Goal: Book appointment/travel/reservation

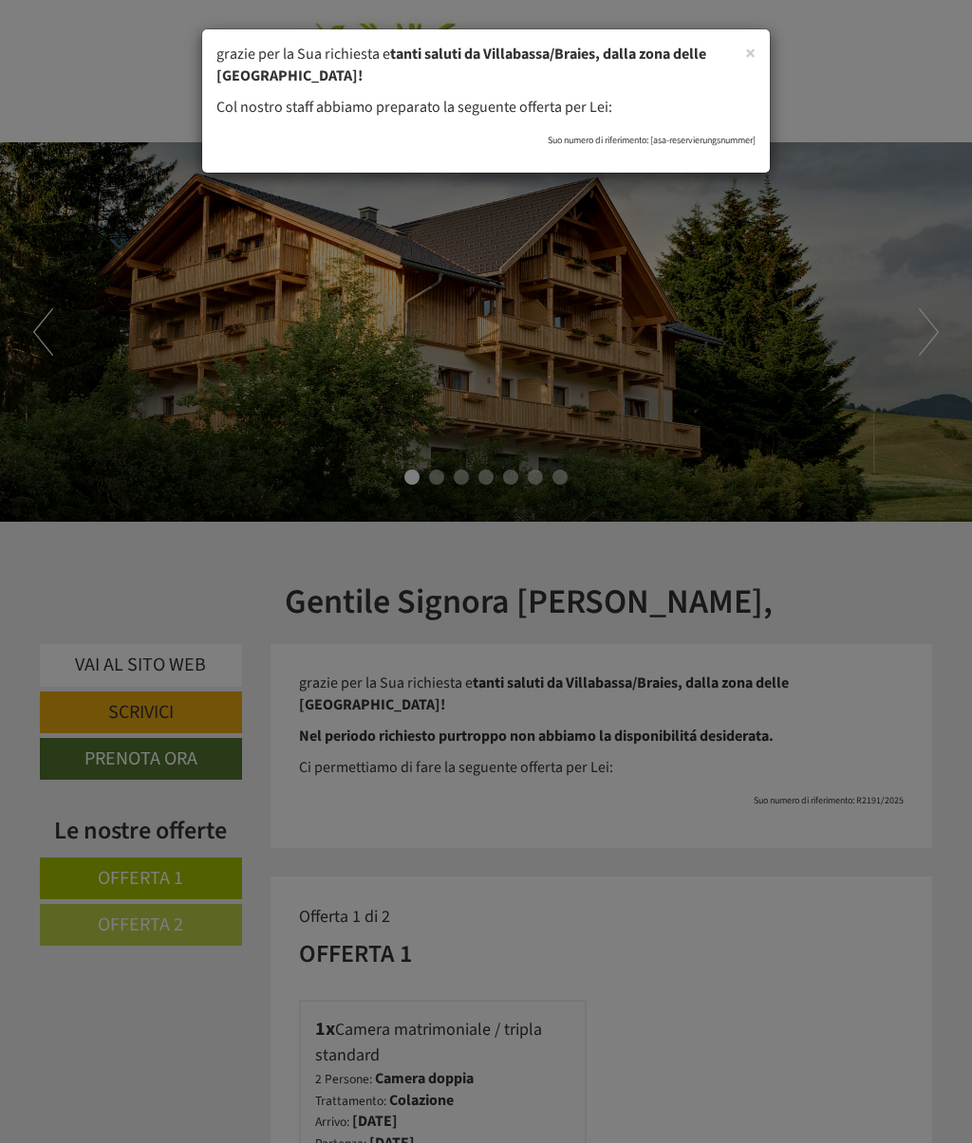
scroll to position [1246, 0]
click at [751, 50] on span "×" at bounding box center [750, 53] width 10 height 28
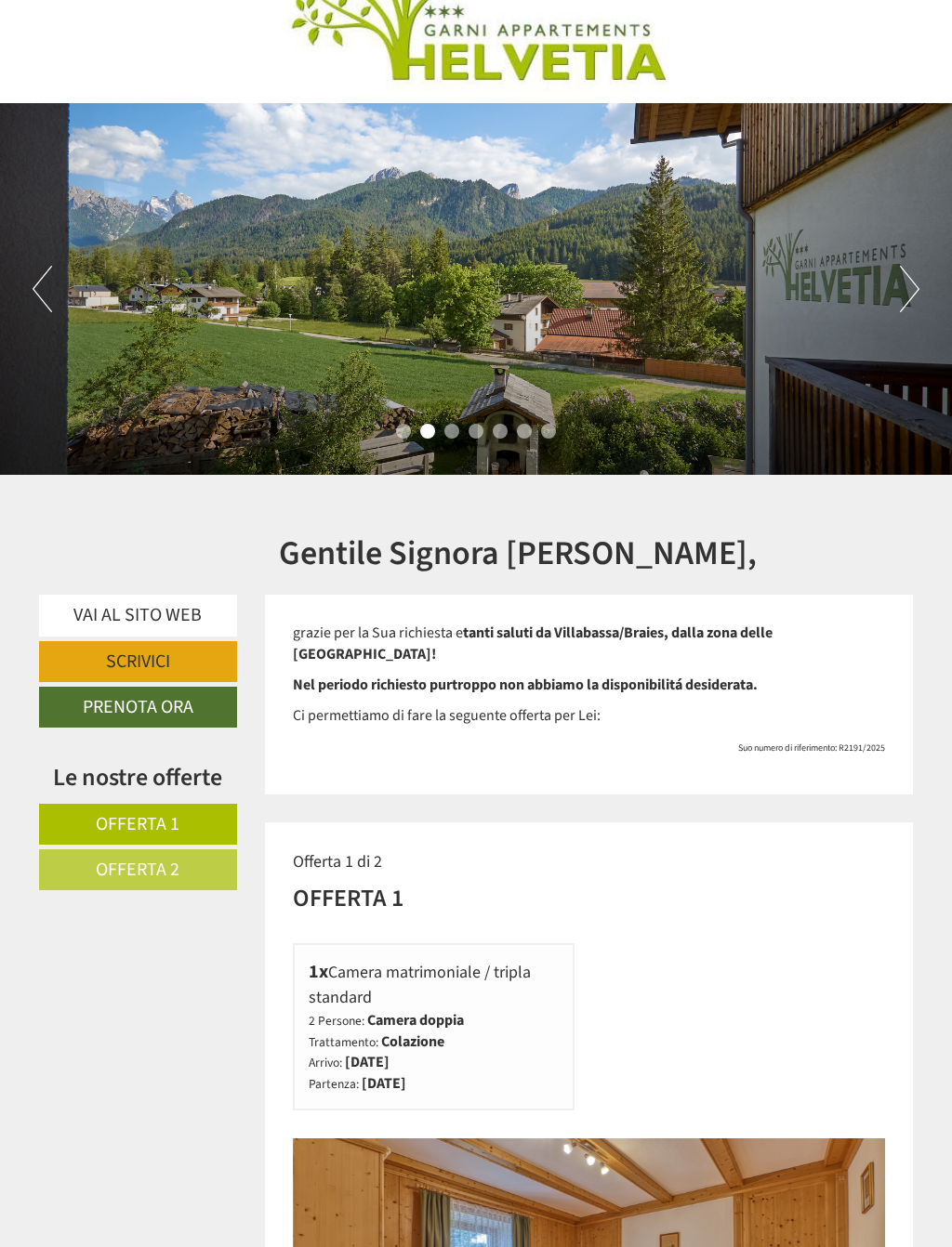
scroll to position [17, 0]
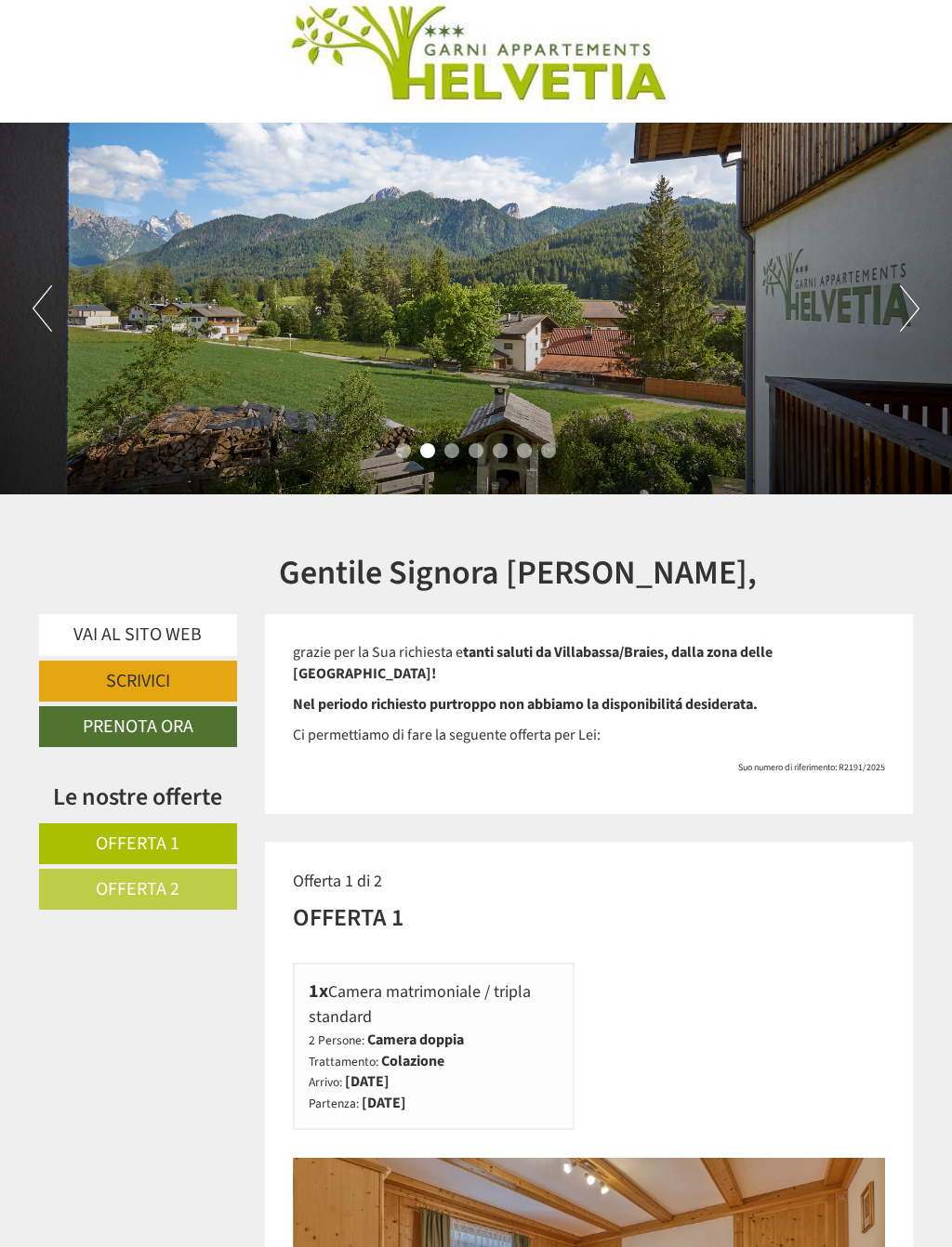
click at [900, 330] on button "Next" at bounding box center [909, 308] width 20 height 46
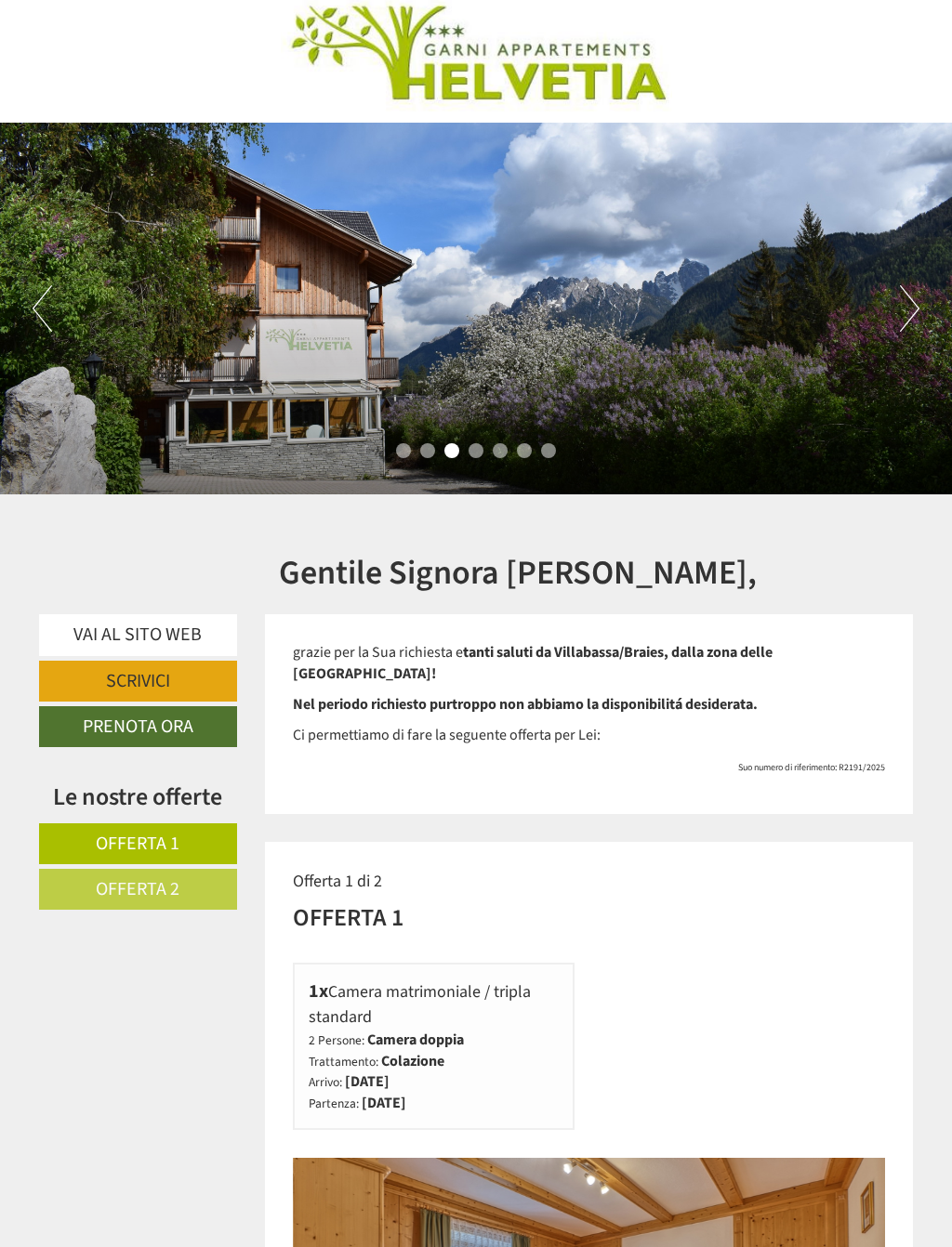
click at [904, 326] on button "Next" at bounding box center [909, 308] width 20 height 46
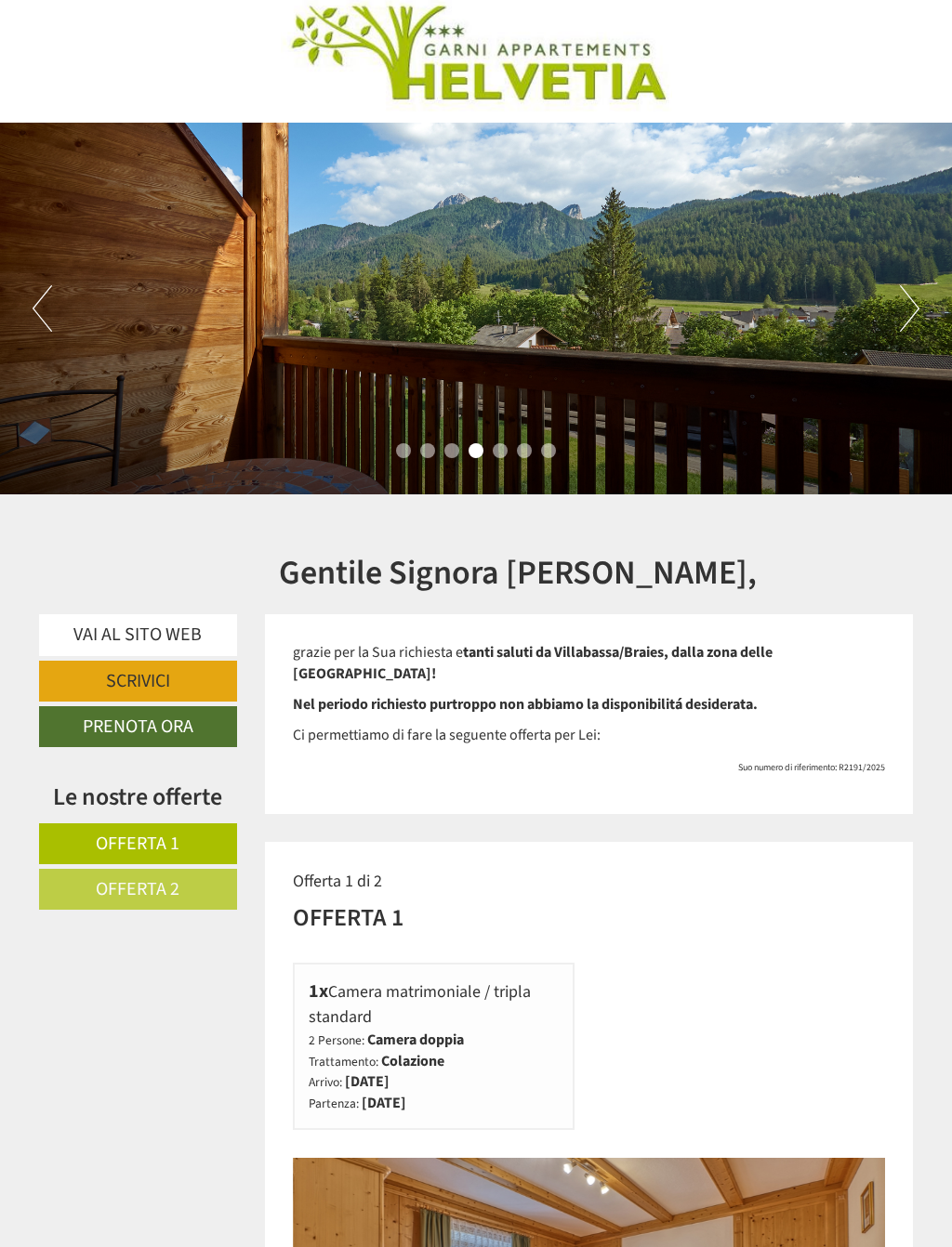
click at [907, 328] on button "Next" at bounding box center [909, 308] width 20 height 46
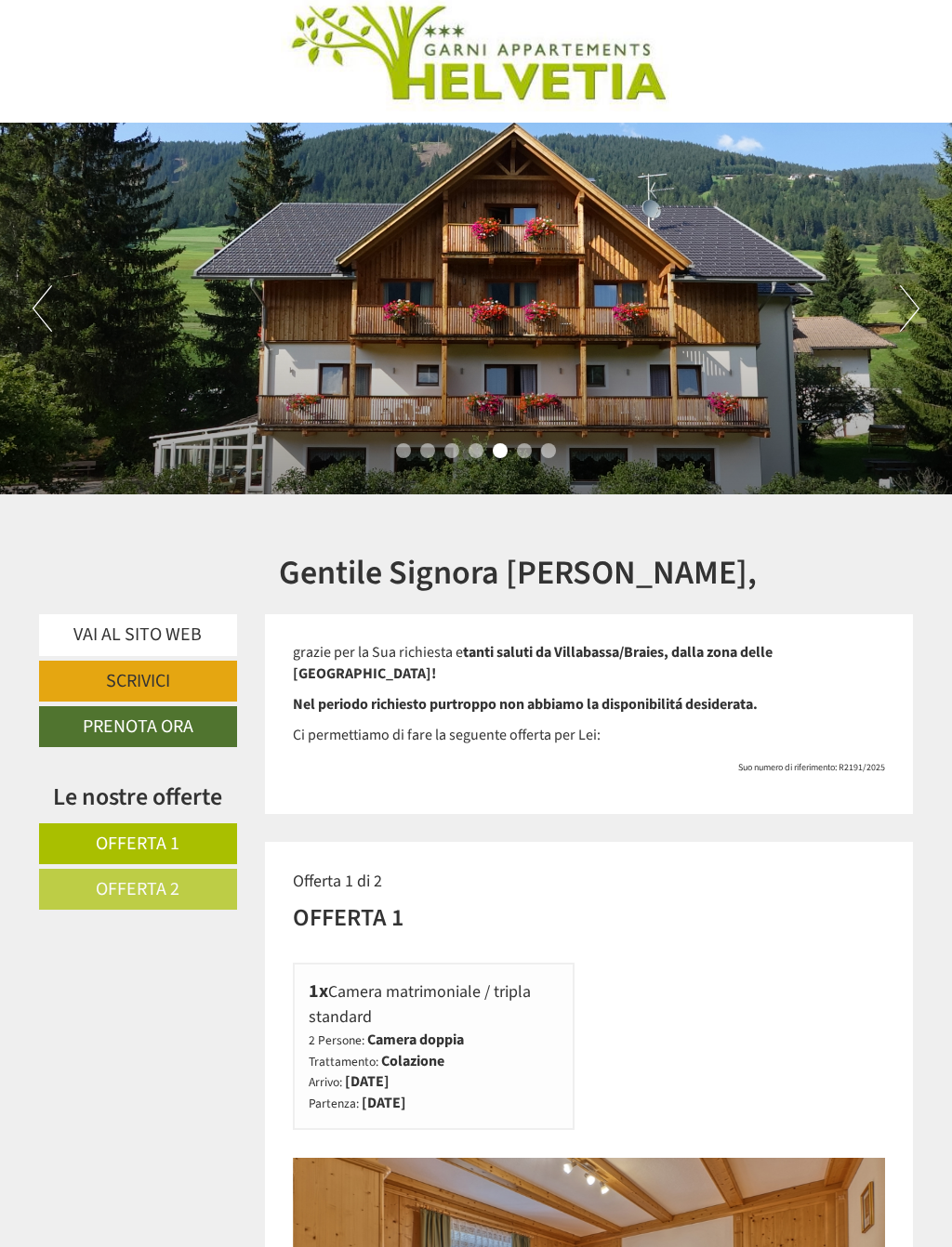
click at [896, 330] on div "Previous Next 1 2 3 4 5 6 7" at bounding box center [476, 309] width 952 height 372
click at [893, 315] on div "Previous Next 1 2 3 4 5 6 7" at bounding box center [476, 309] width 952 height 372
click at [901, 317] on button "Next" at bounding box center [909, 308] width 20 height 46
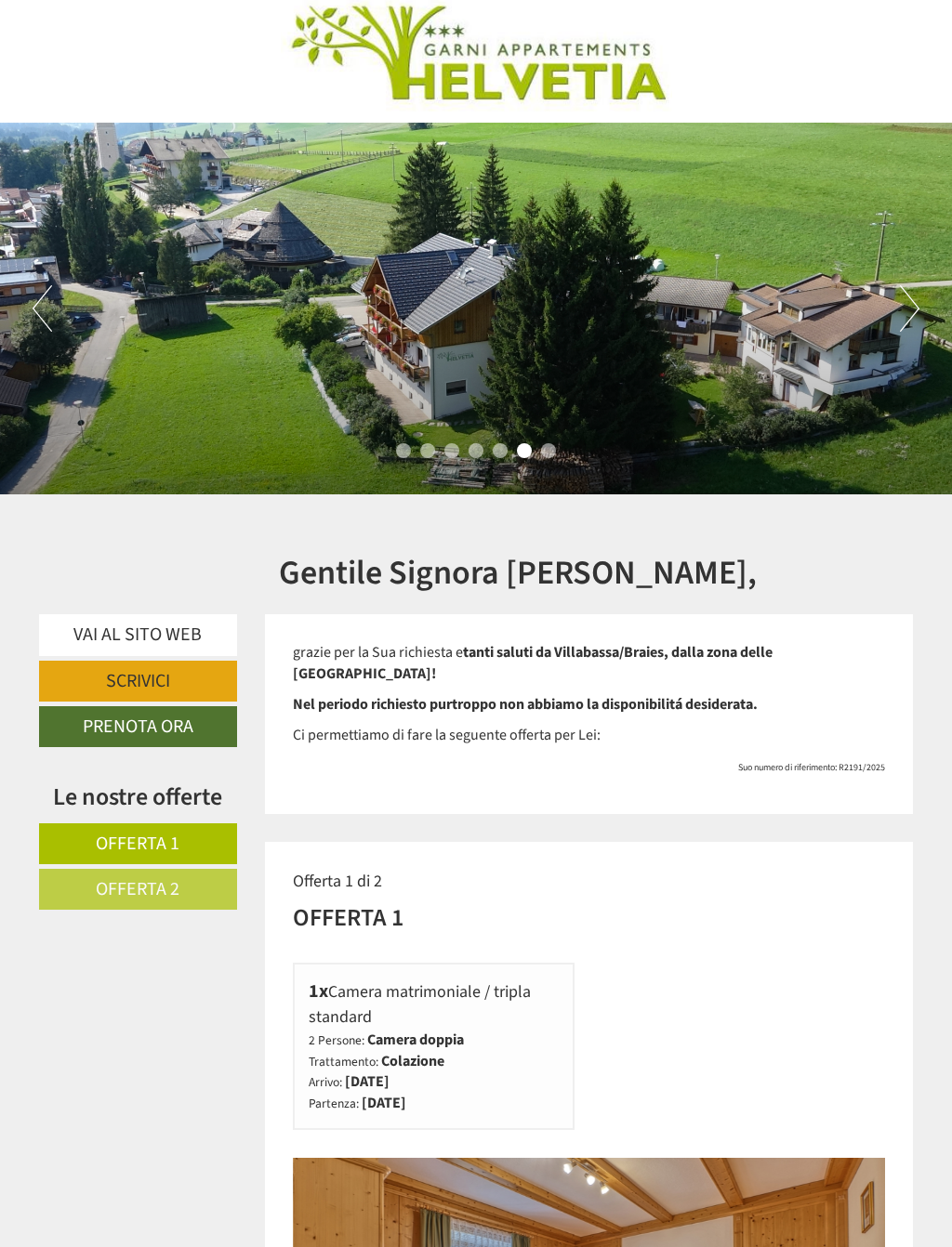
click at [900, 321] on button "Next" at bounding box center [909, 308] width 20 height 46
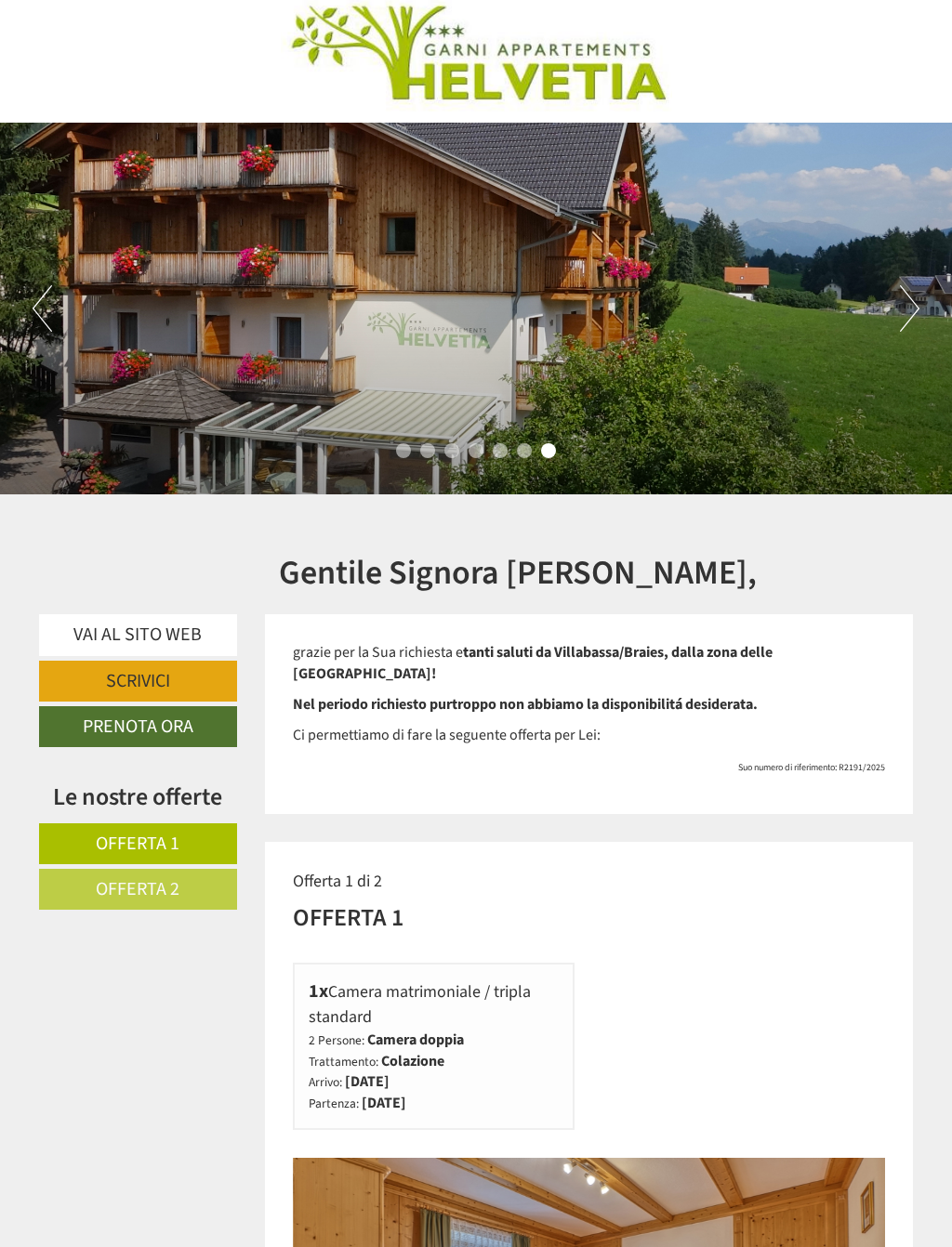
click at [893, 334] on div "Previous Next 1 2 3 4 5 6 7" at bounding box center [476, 309] width 952 height 372
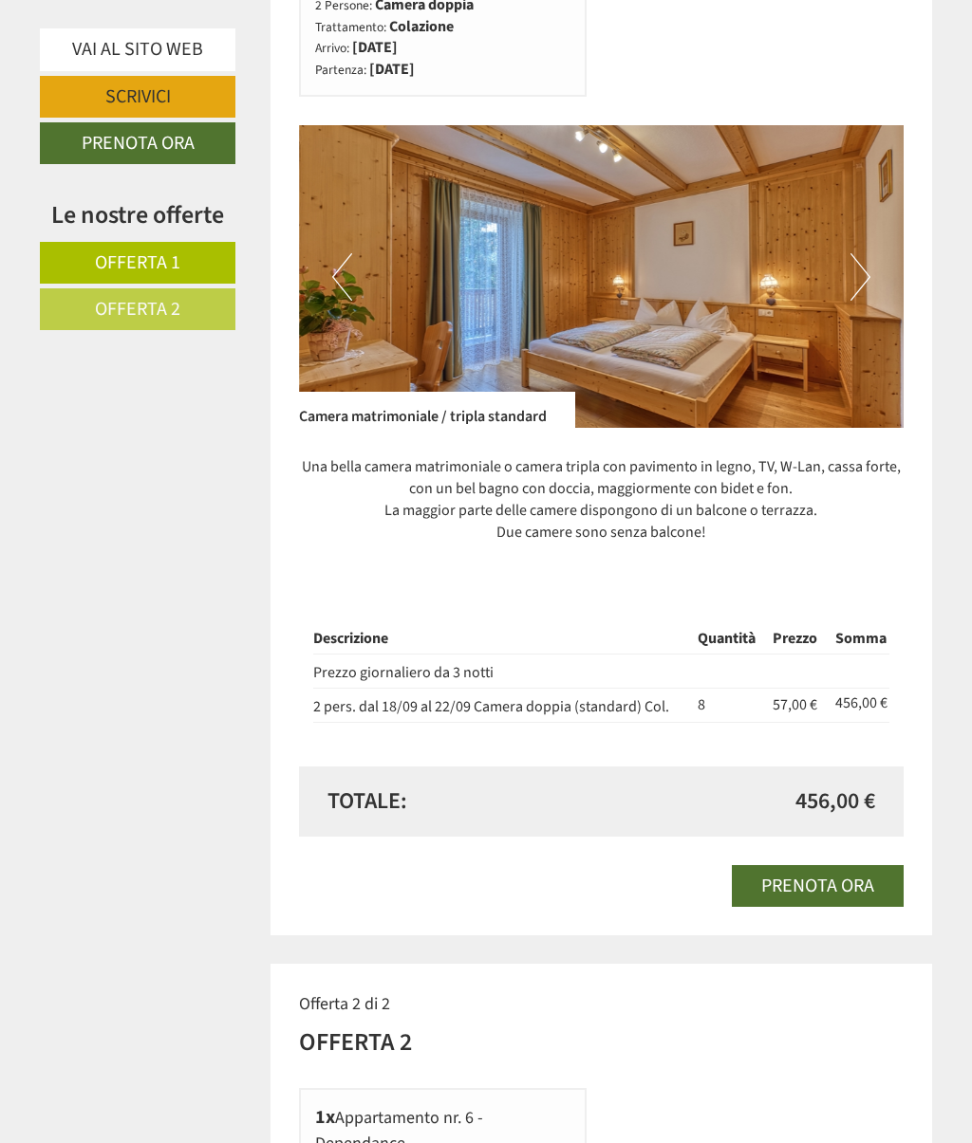
scroll to position [1053, 0]
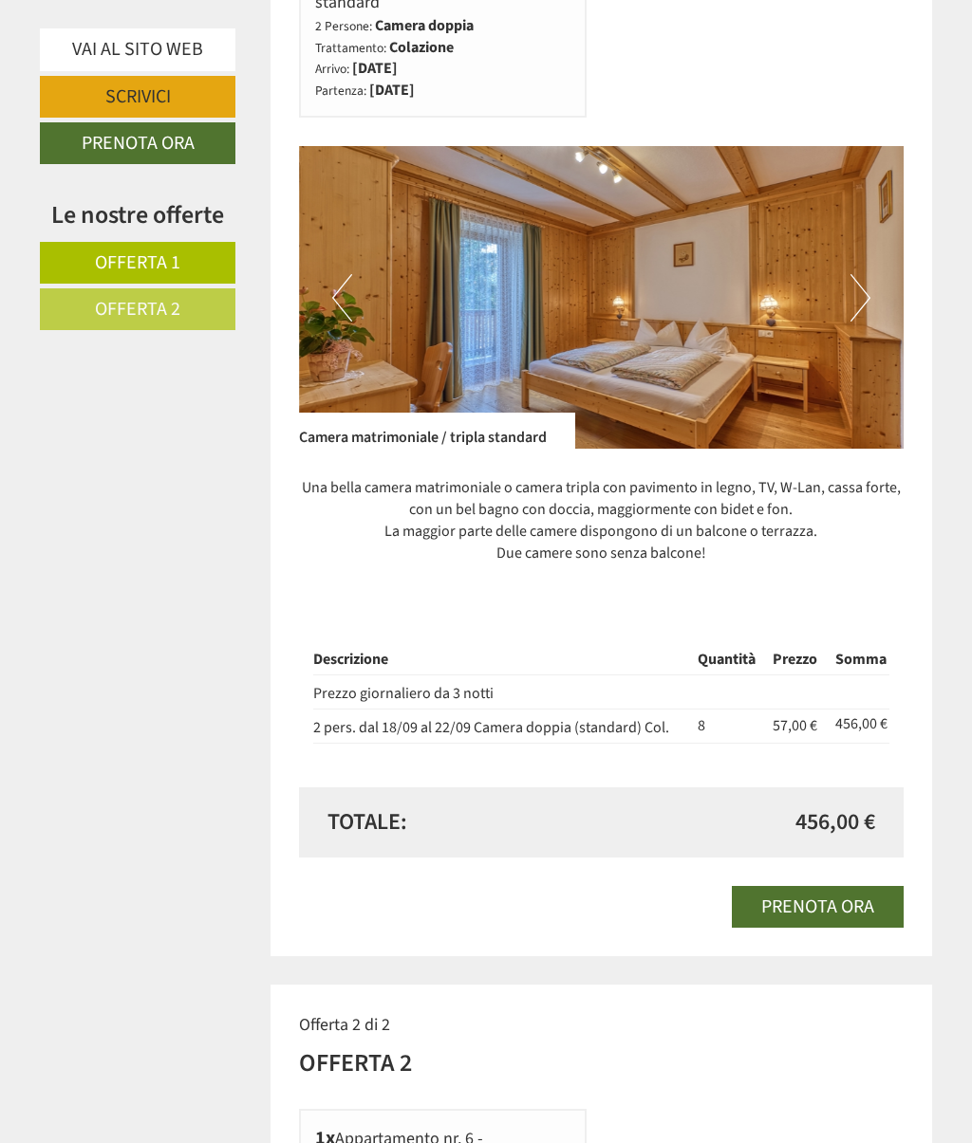
click at [864, 279] on button "Next" at bounding box center [860, 297] width 20 height 47
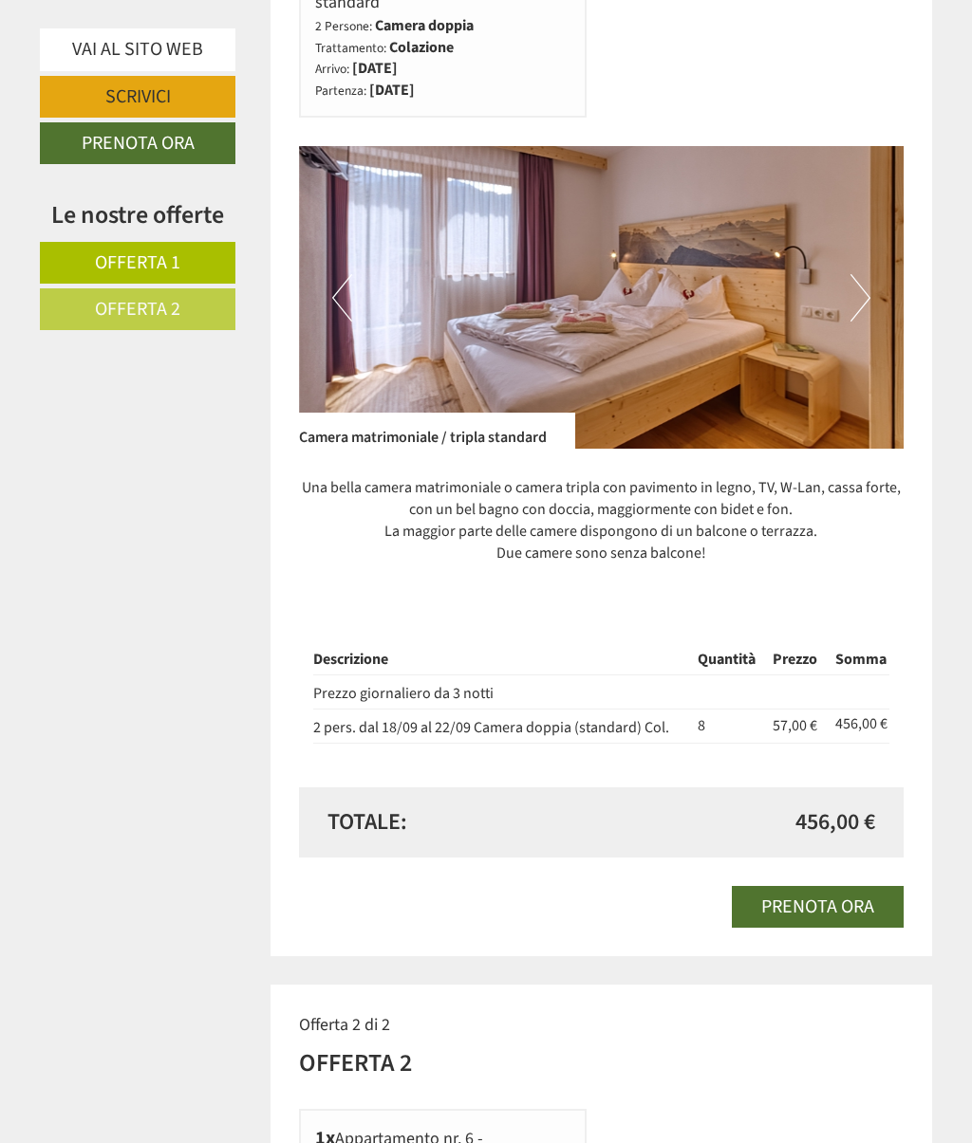
click at [848, 283] on img at bounding box center [601, 297] width 605 height 303
click at [846, 287] on img at bounding box center [601, 297] width 605 height 303
click at [855, 275] on button "Next" at bounding box center [860, 297] width 20 height 47
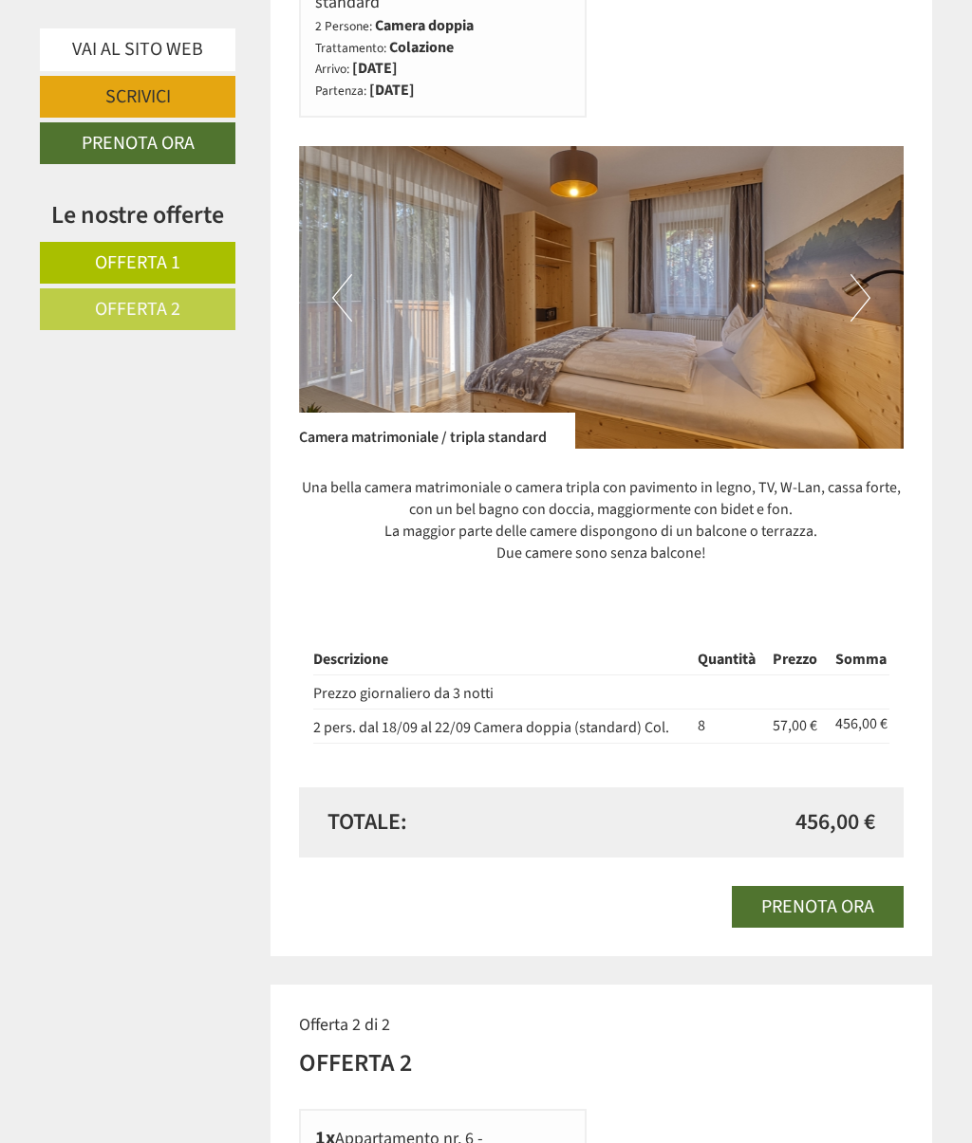
click at [849, 281] on img at bounding box center [601, 297] width 605 height 303
click at [854, 288] on button "Next" at bounding box center [860, 297] width 20 height 47
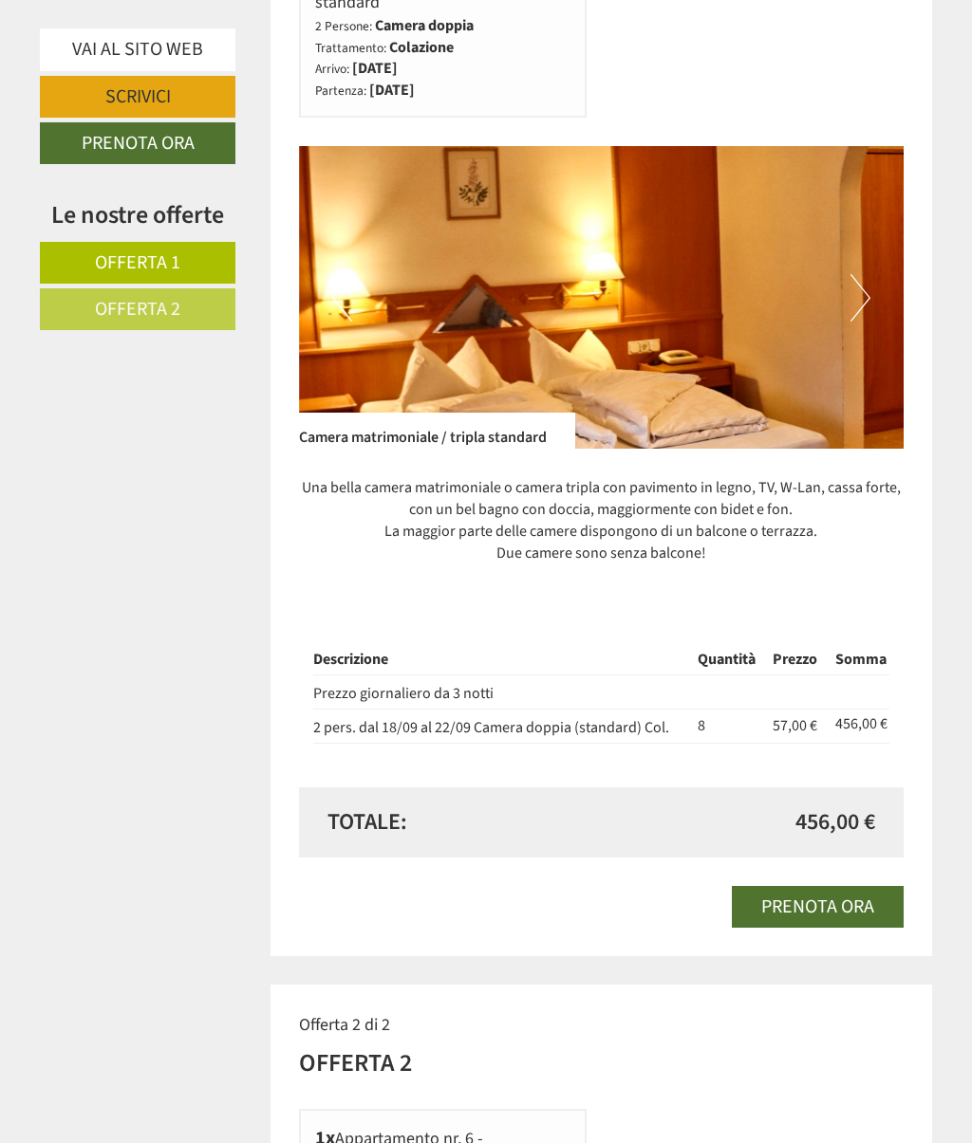
click at [860, 288] on button "Next" at bounding box center [860, 297] width 20 height 47
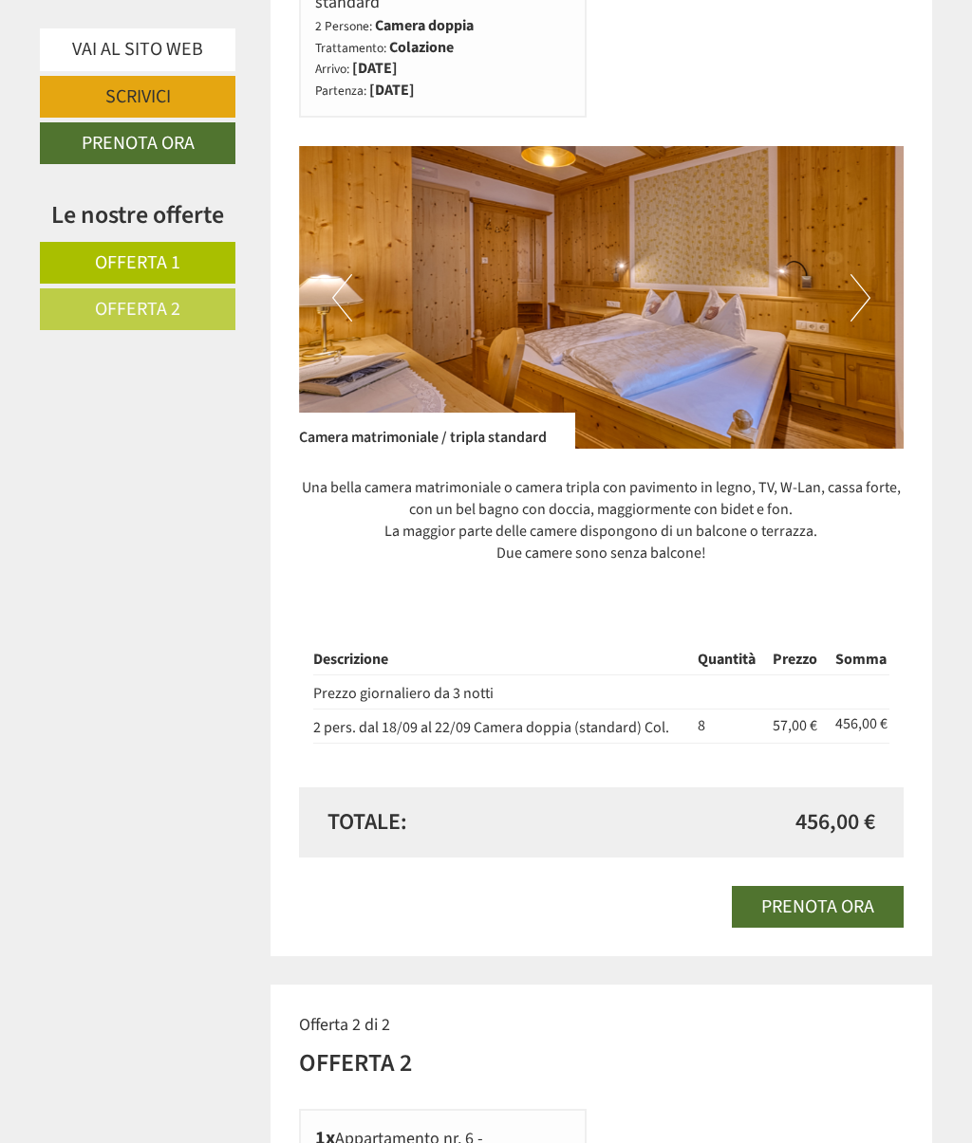
click at [847, 280] on img at bounding box center [601, 297] width 605 height 303
click at [856, 280] on button "Next" at bounding box center [860, 297] width 20 height 47
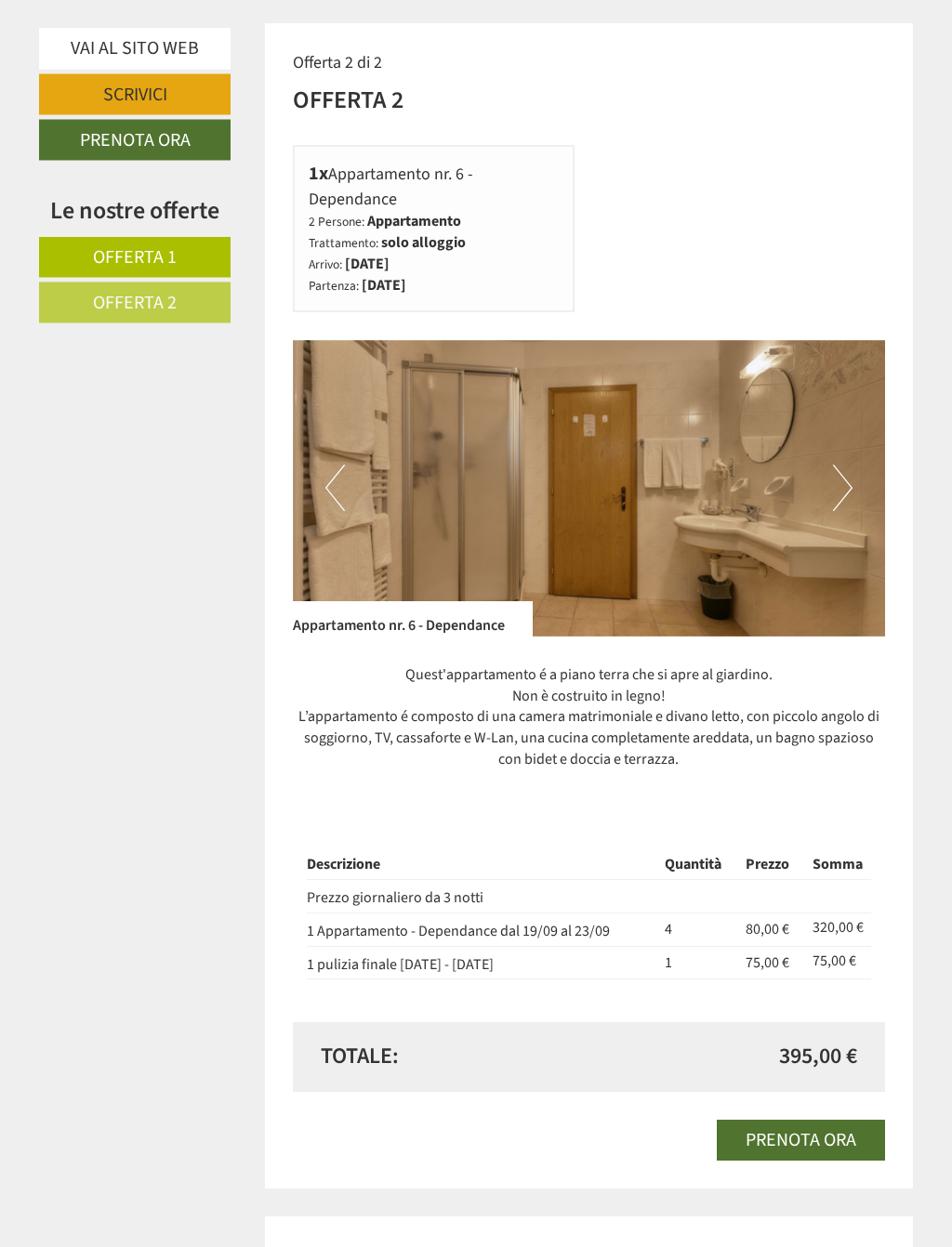
scroll to position [1973, 0]
click at [847, 464] on button "Next" at bounding box center [842, 487] width 20 height 46
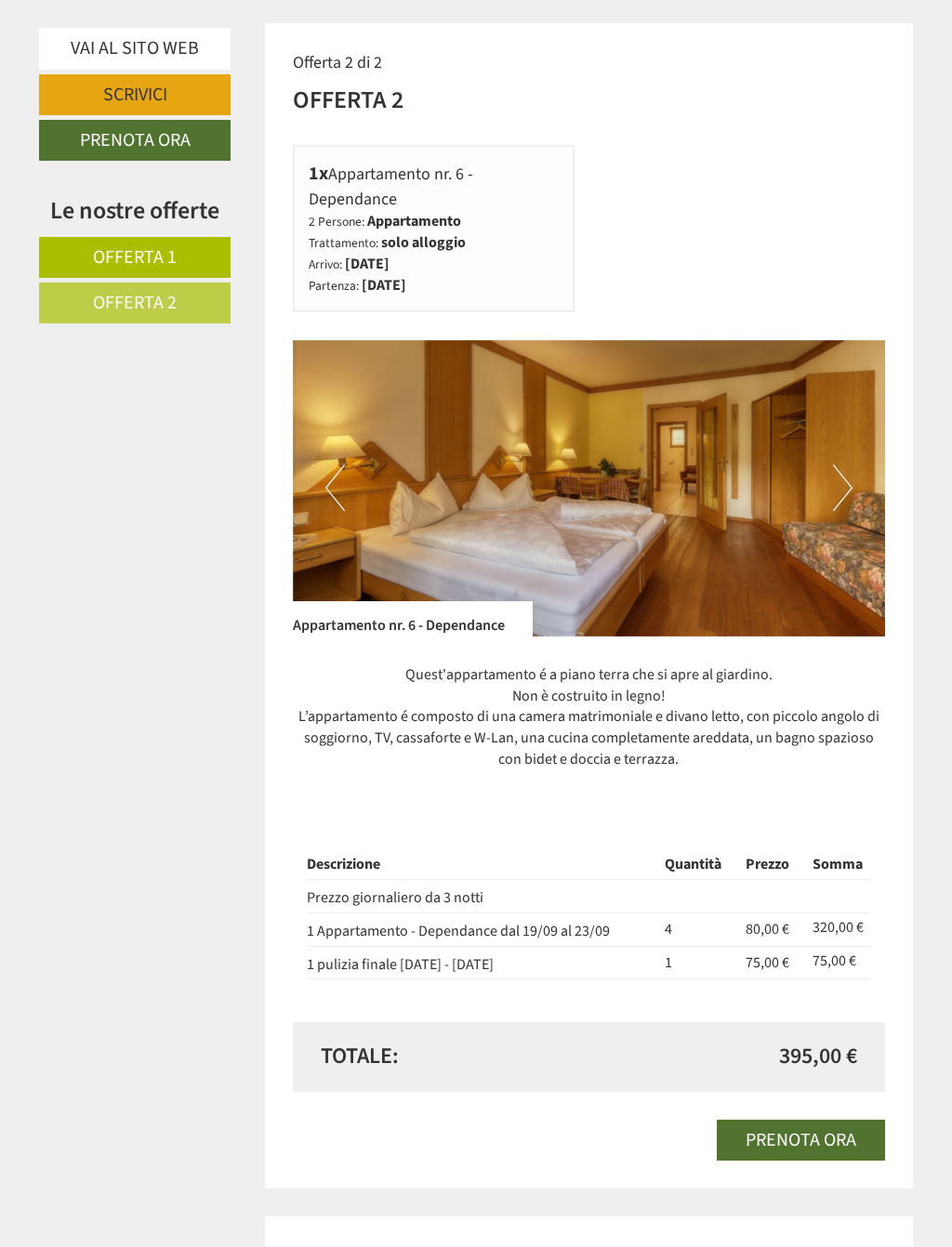
click at [840, 464] on button "Next" at bounding box center [842, 487] width 20 height 46
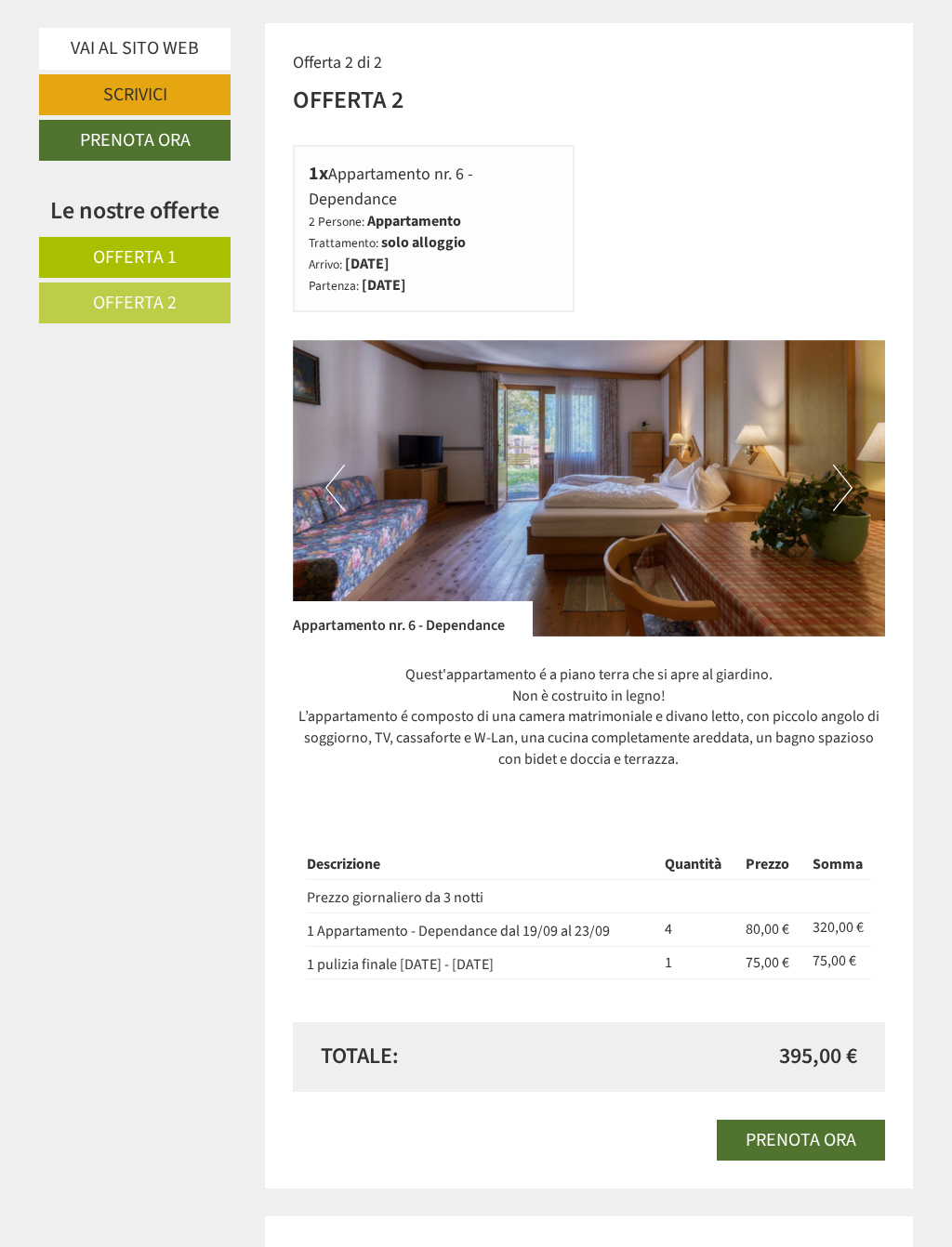
click at [837, 466] on button "Next" at bounding box center [842, 487] width 20 height 46
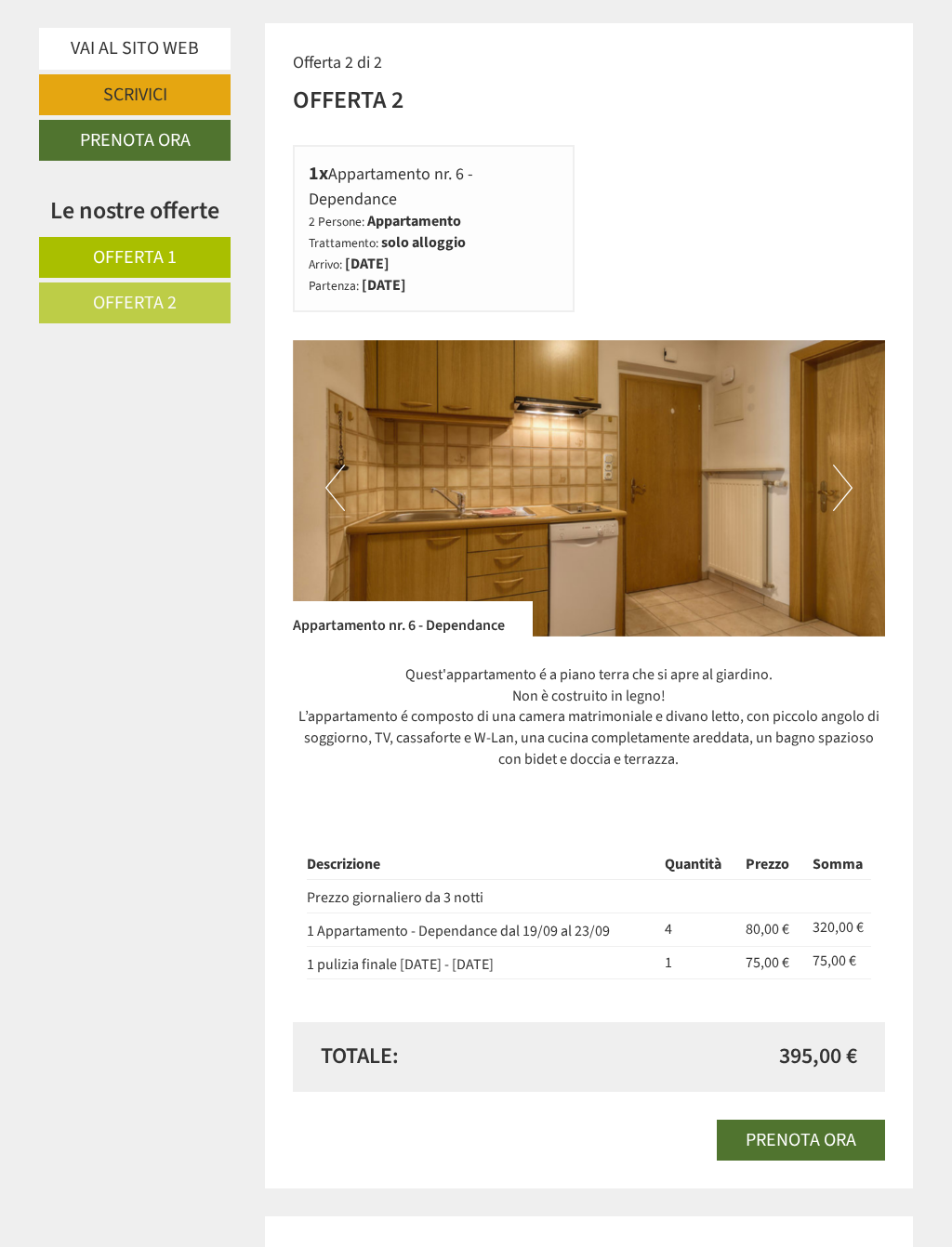
click at [834, 468] on button "Next" at bounding box center [842, 487] width 20 height 46
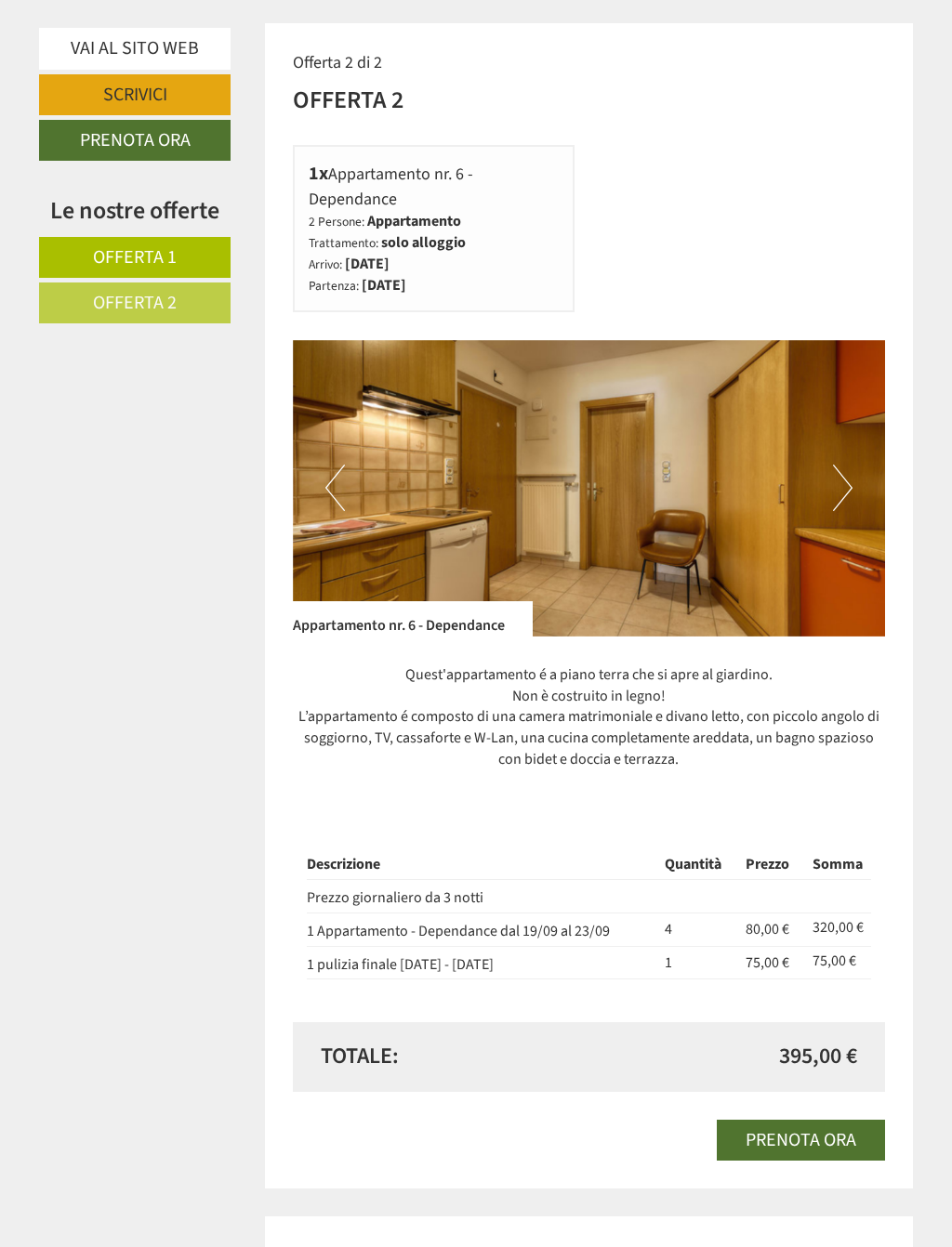
click at [827, 468] on img at bounding box center [589, 488] width 593 height 297
click at [824, 456] on img at bounding box center [589, 488] width 593 height 297
click at [838, 464] on button "Next" at bounding box center [842, 487] width 20 height 46
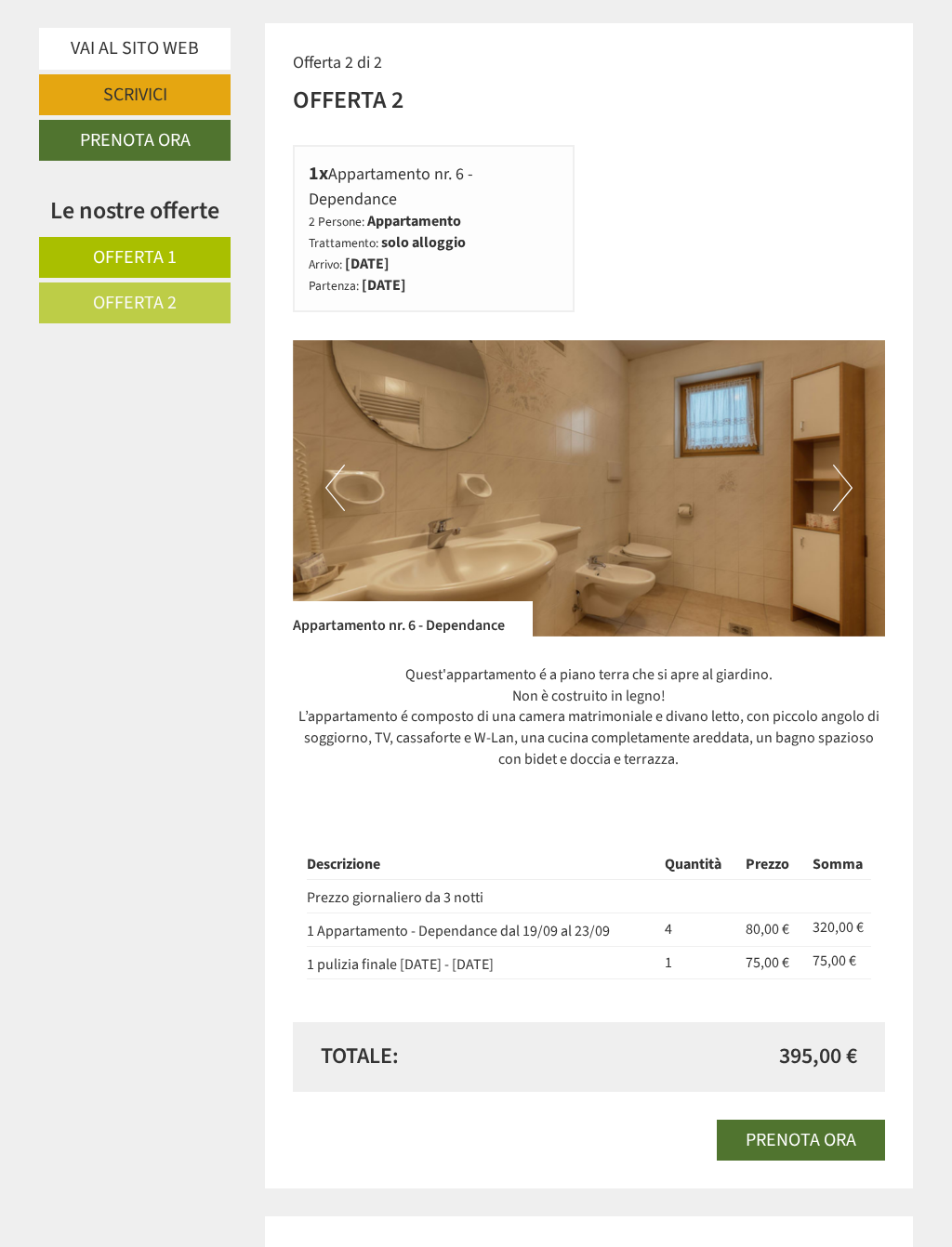
click at [844, 464] on button "Next" at bounding box center [842, 487] width 20 height 46
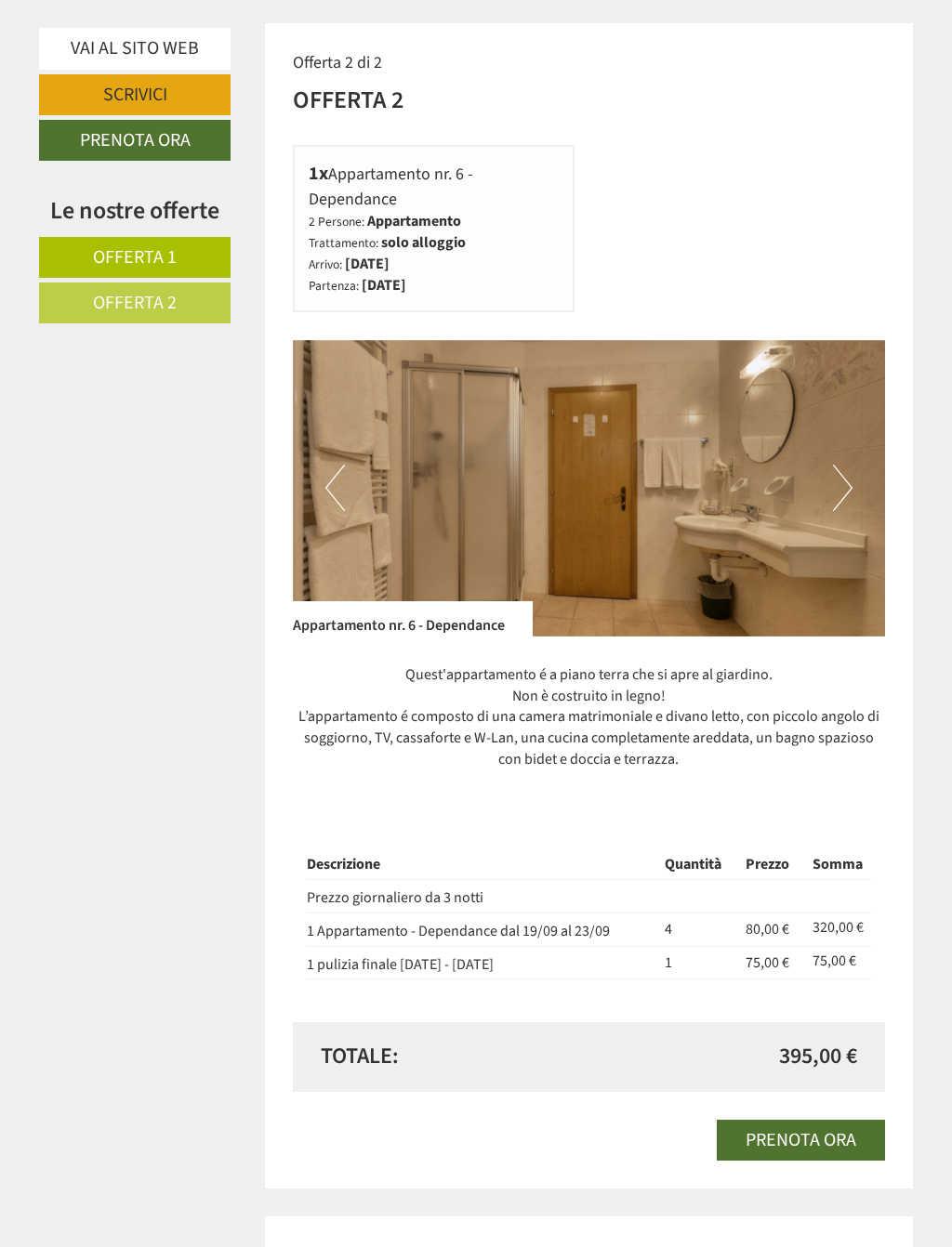
click at [841, 471] on img at bounding box center [589, 488] width 593 height 297
click at [834, 464] on button "Next" at bounding box center [842, 487] width 20 height 46
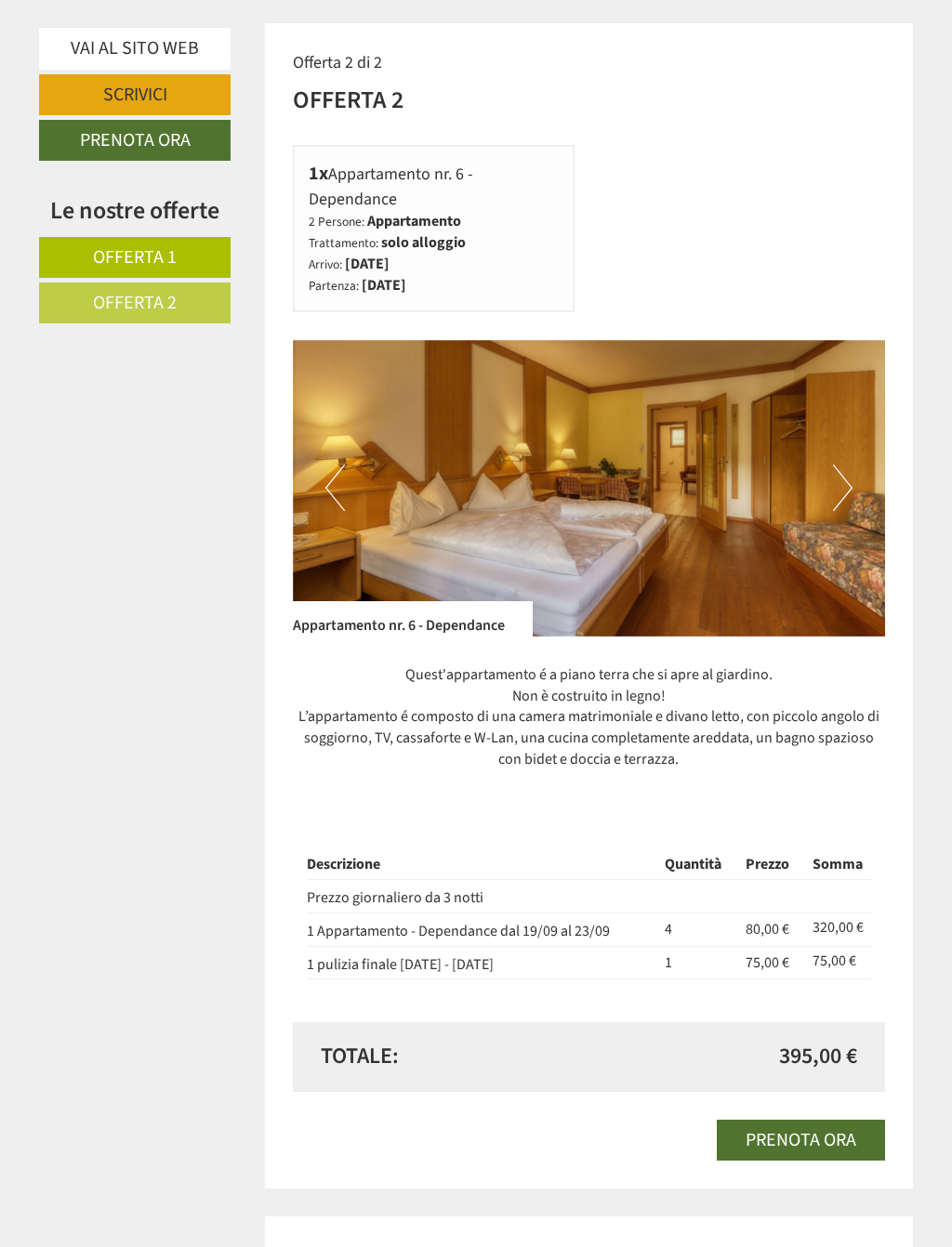
click at [834, 464] on button "Next" at bounding box center [842, 487] width 20 height 46
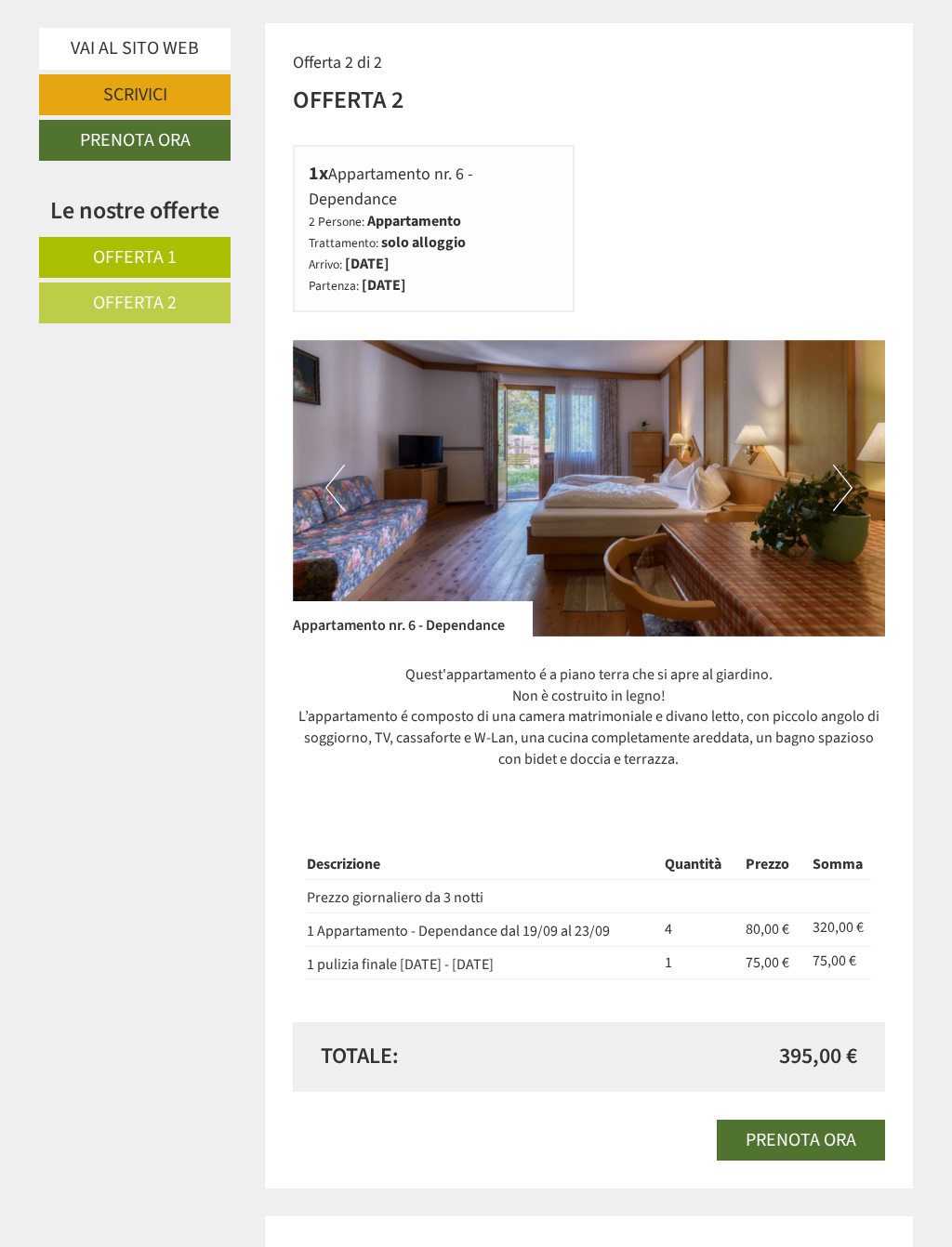
click at [833, 464] on button "Next" at bounding box center [842, 487] width 20 height 46
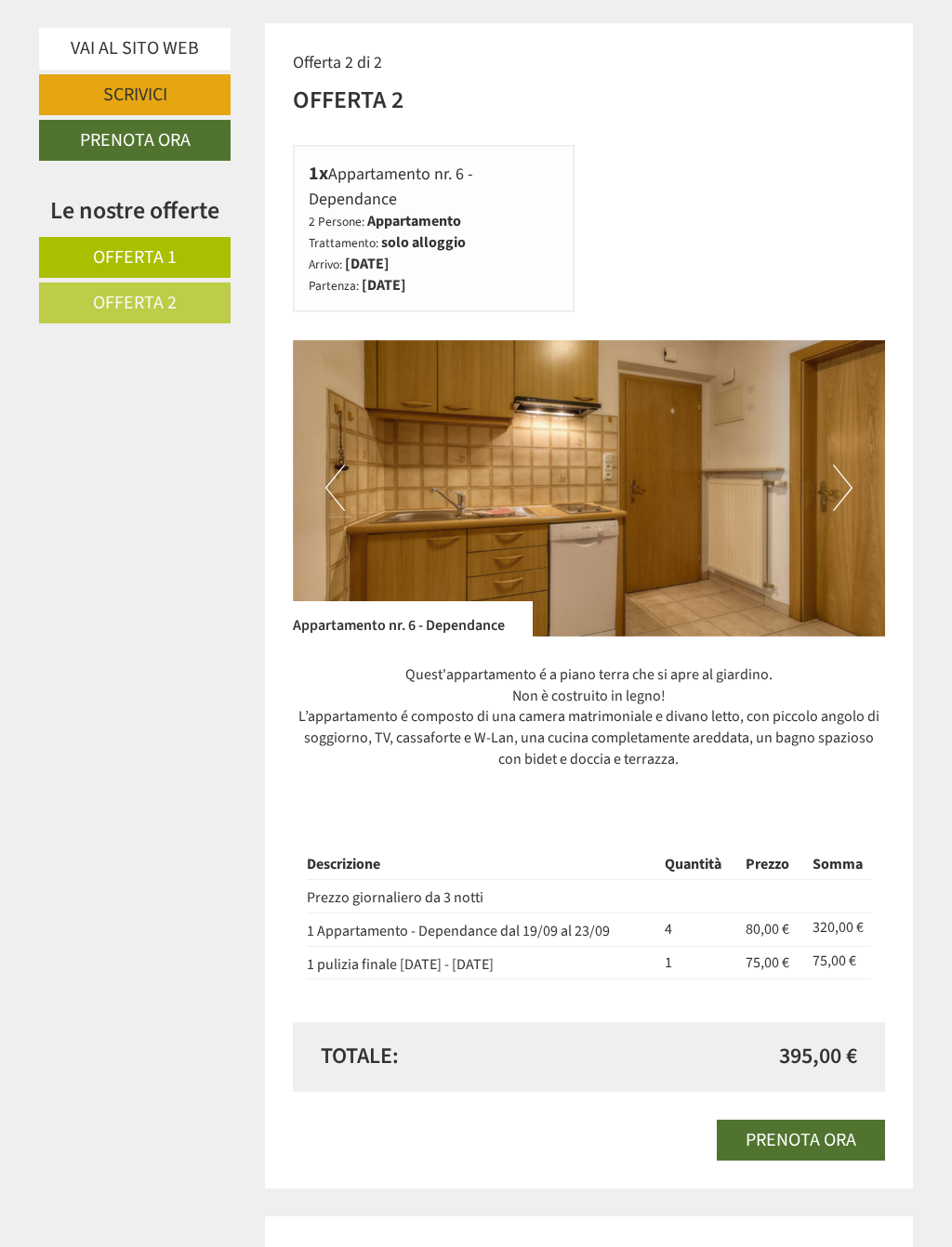
click at [844, 464] on button "Next" at bounding box center [842, 487] width 20 height 46
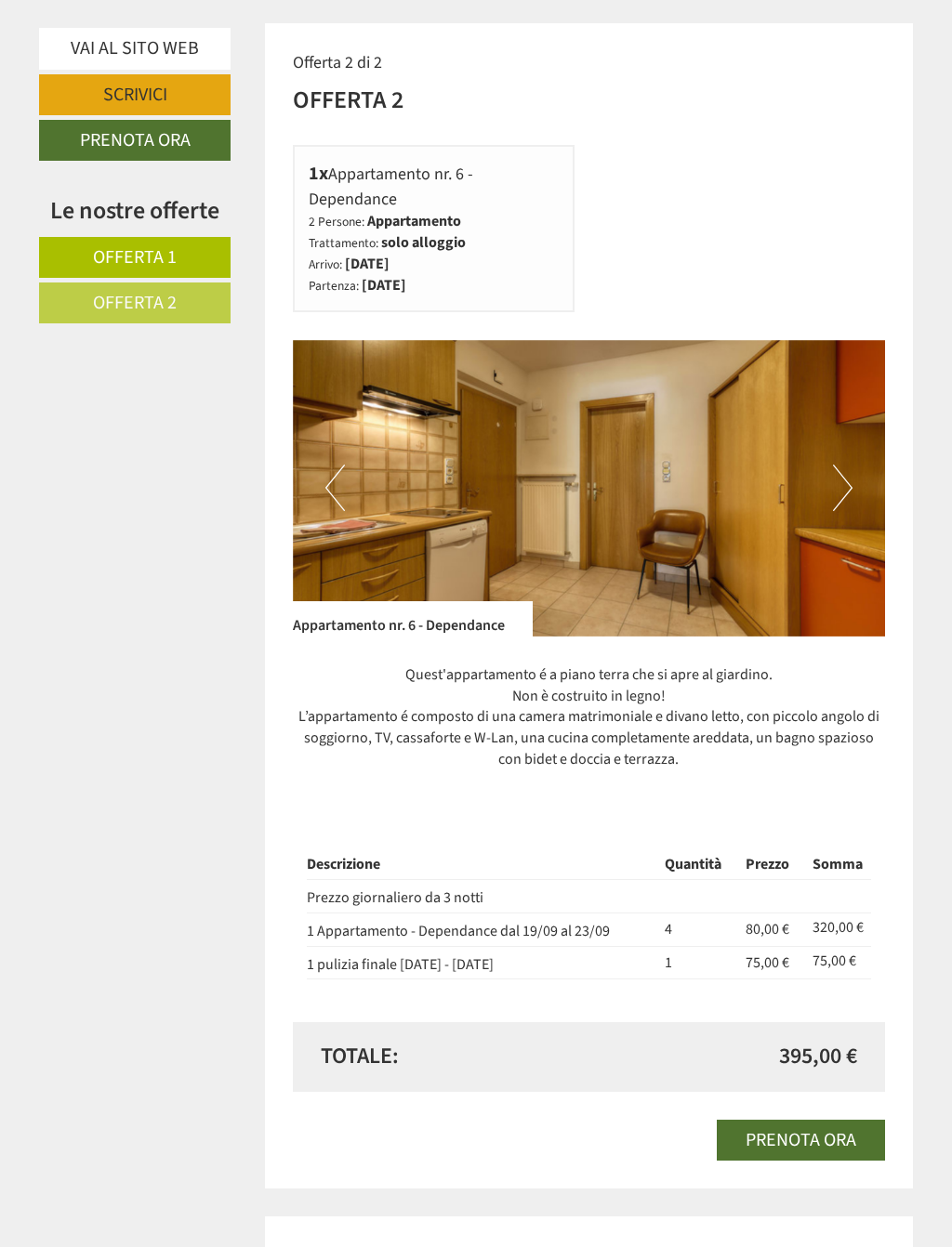
click at [864, 443] on img at bounding box center [589, 488] width 593 height 297
click at [835, 464] on button "Next" at bounding box center [842, 487] width 20 height 46
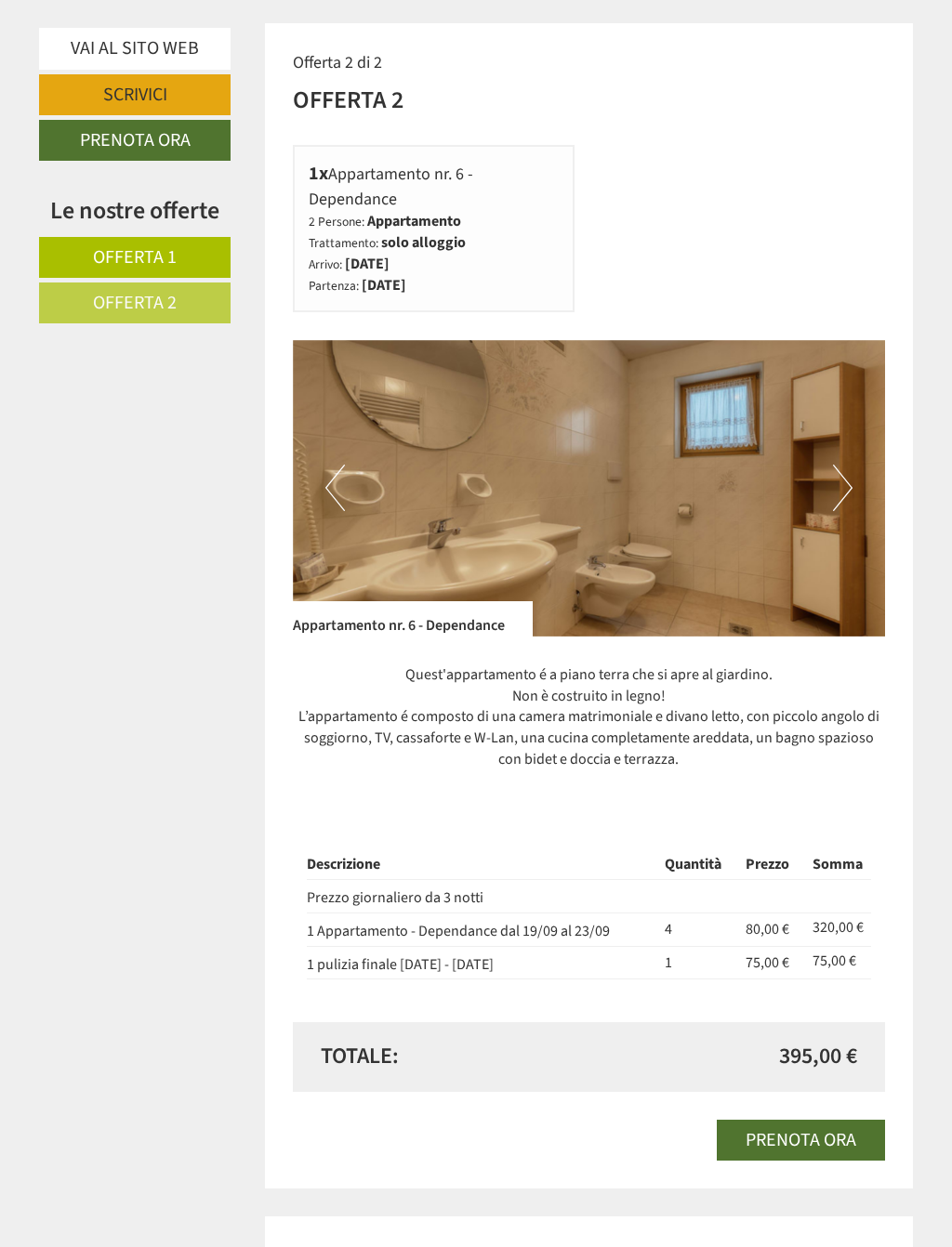
click at [833, 464] on button "Next" at bounding box center [842, 487] width 20 height 46
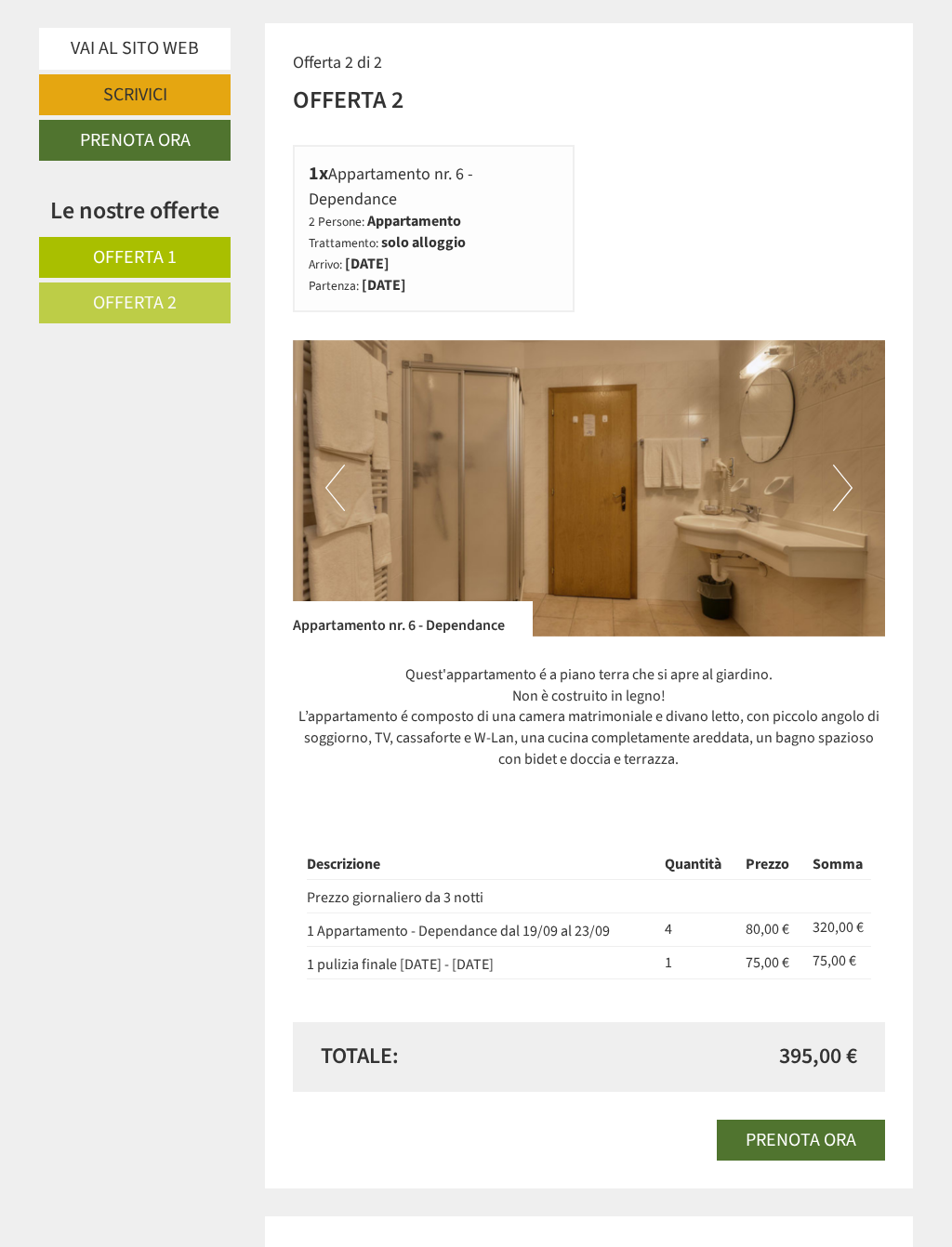
click at [848, 464] on button "Next" at bounding box center [842, 487] width 20 height 46
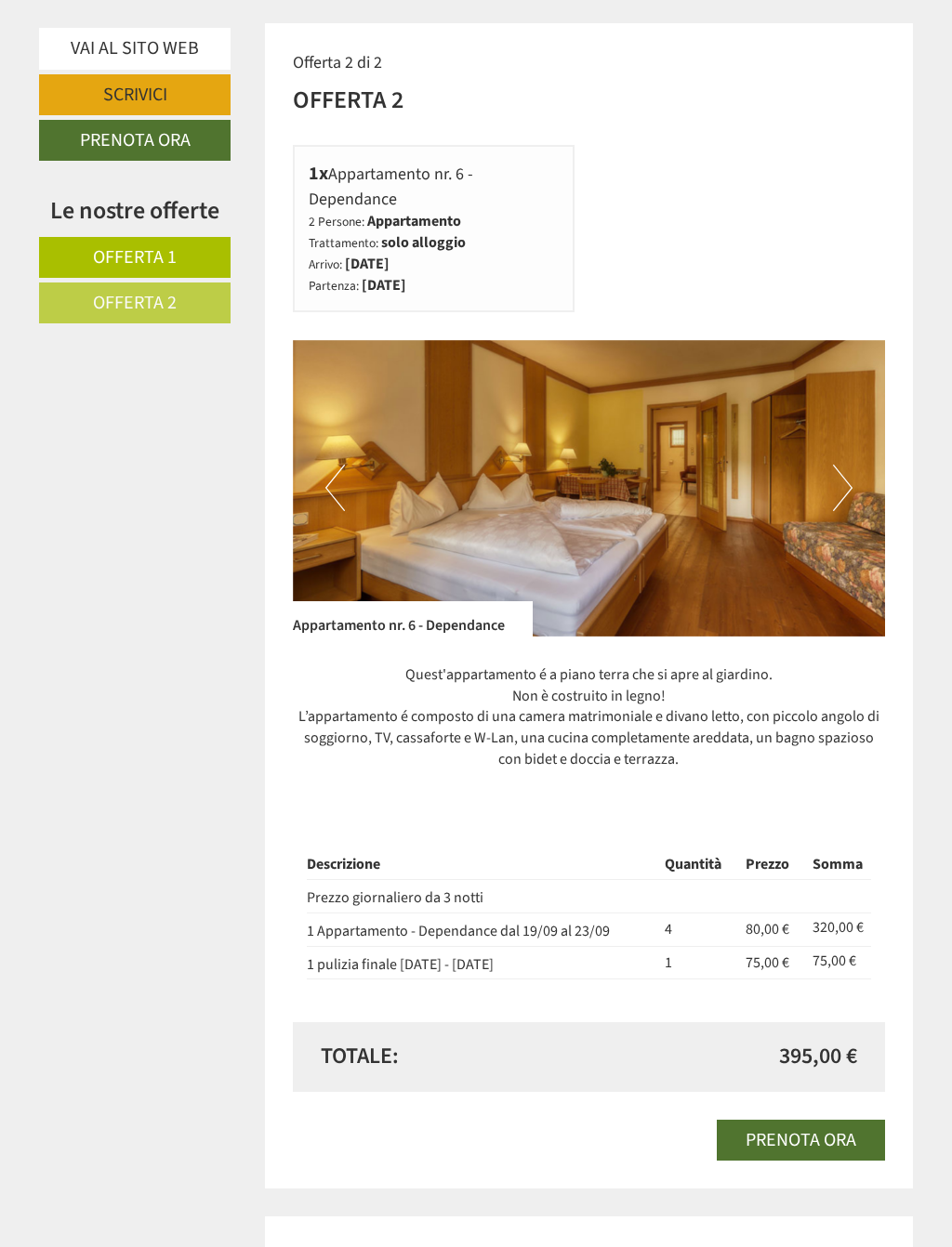
click at [846, 464] on button "Next" at bounding box center [842, 487] width 20 height 46
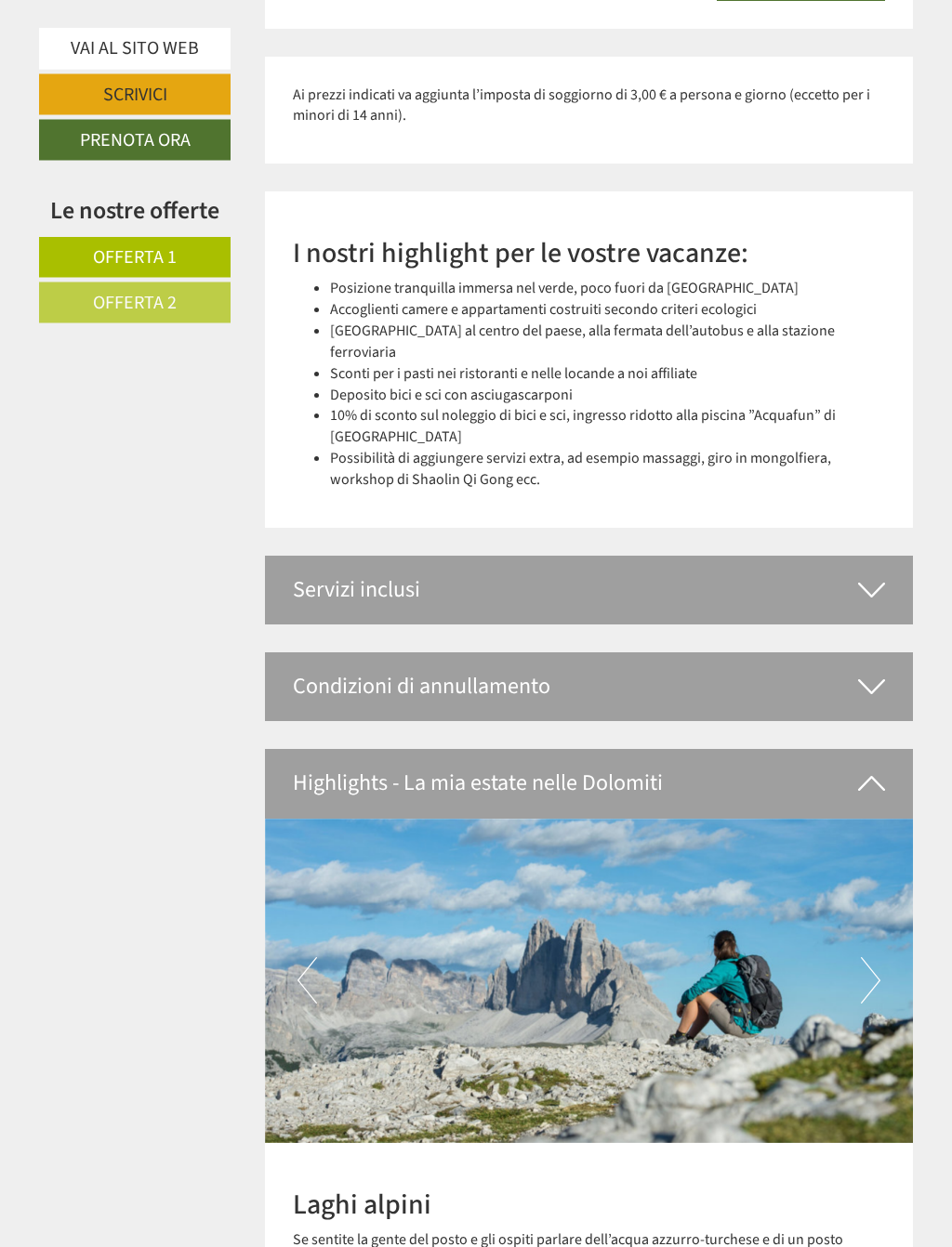
scroll to position [3133, 0]
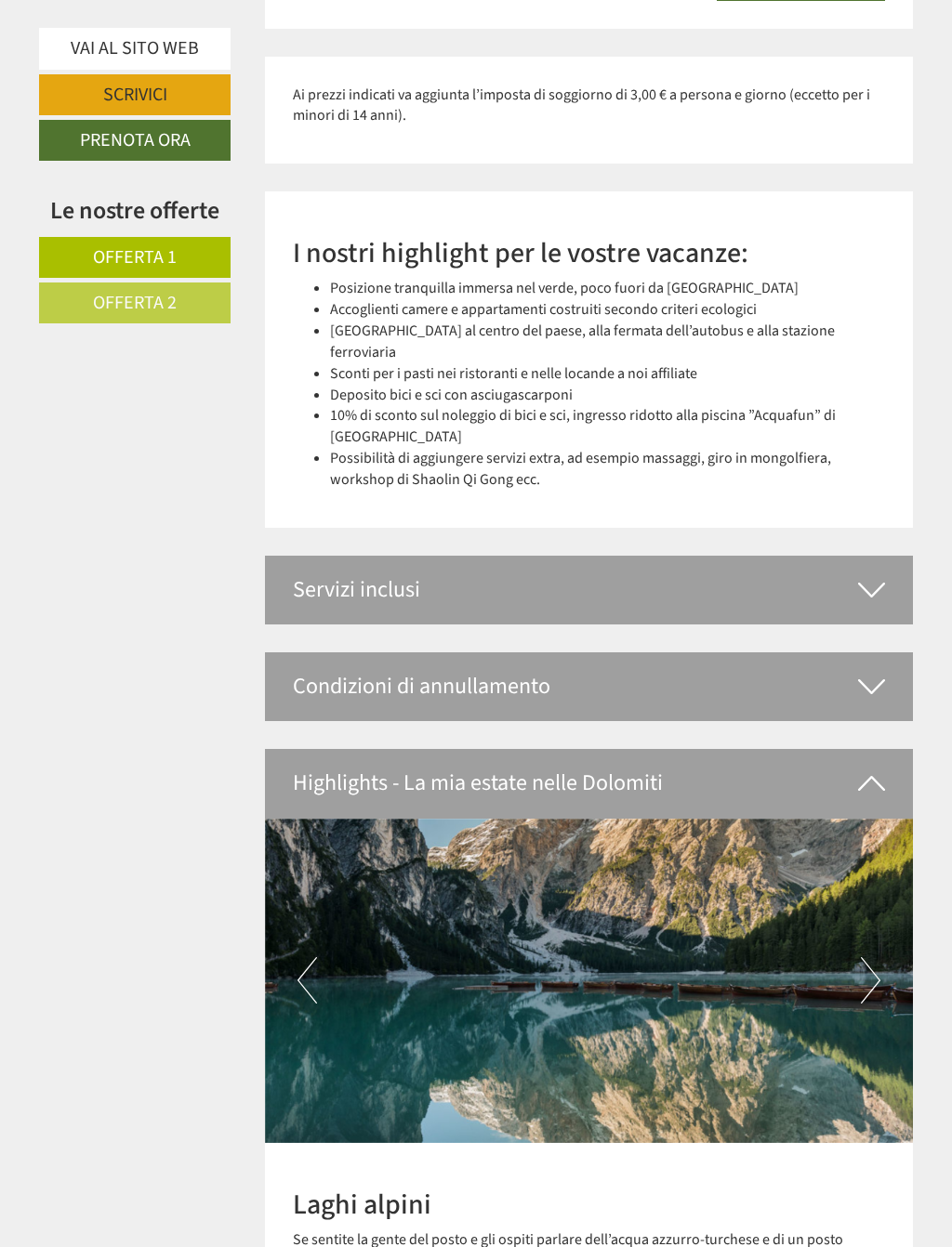
click at [855, 555] on div "Servizi inclusi" at bounding box center [589, 590] width 648 height 69
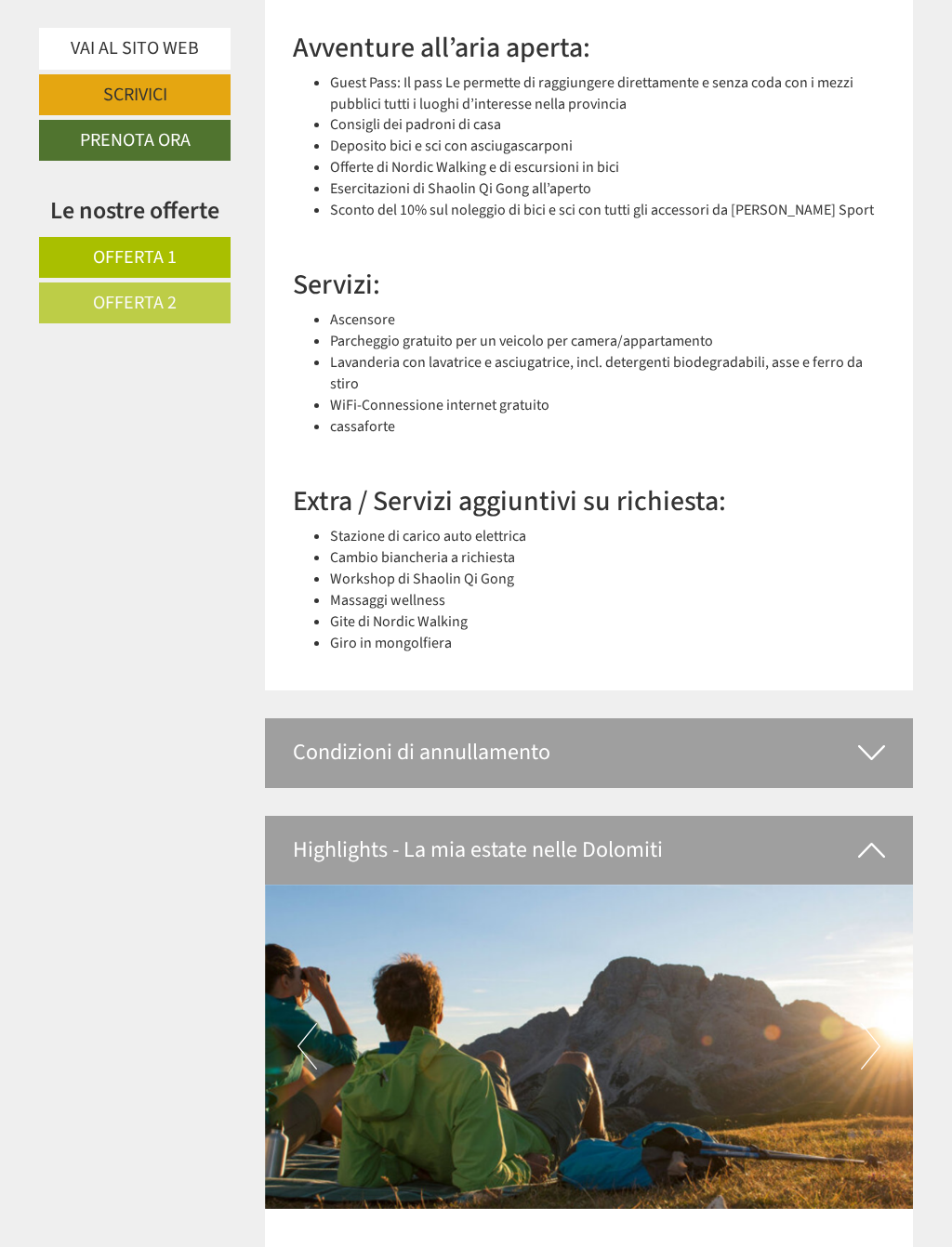
scroll to position [3941, 0]
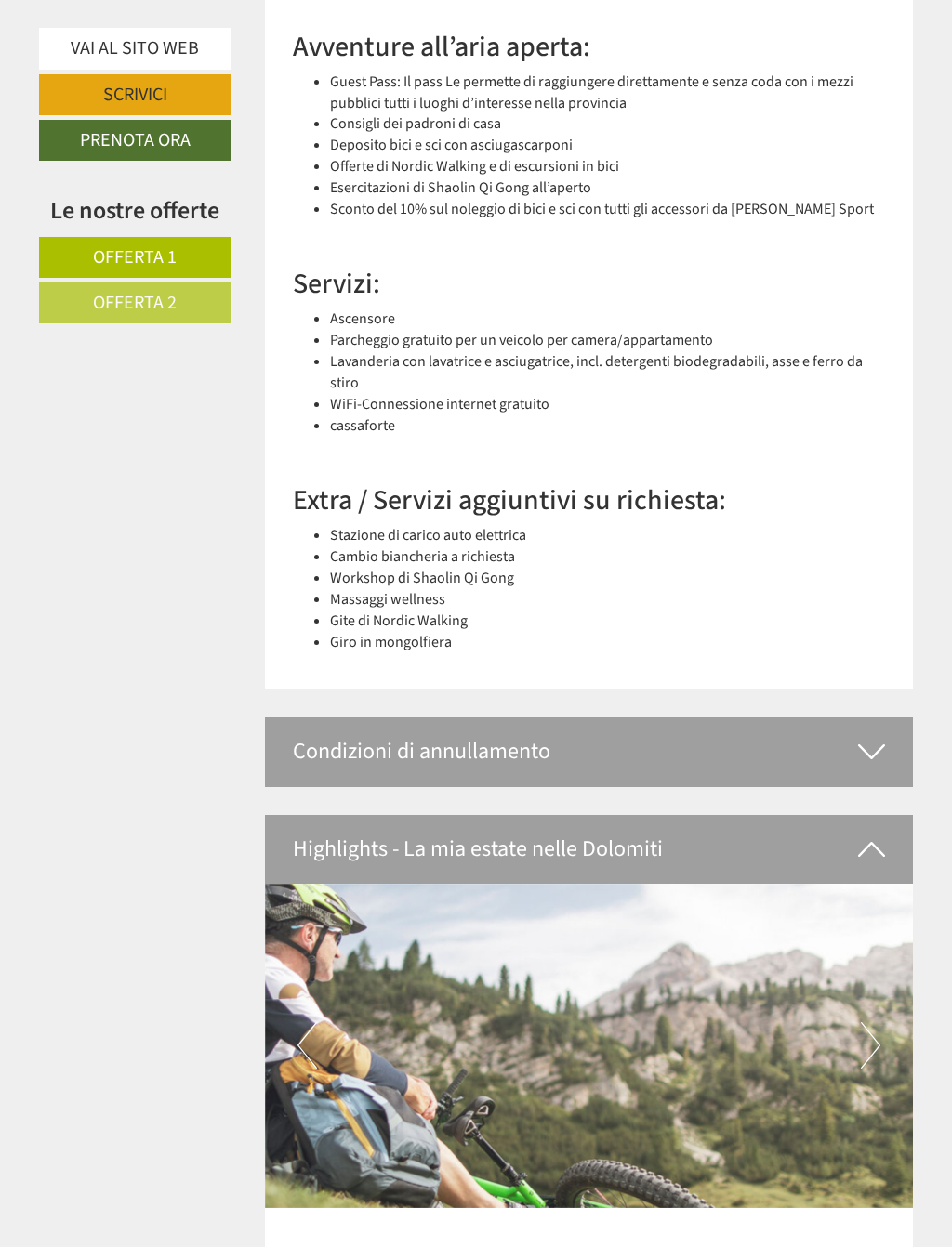
click at [868, 736] on icon at bounding box center [872, 751] width 27 height 31
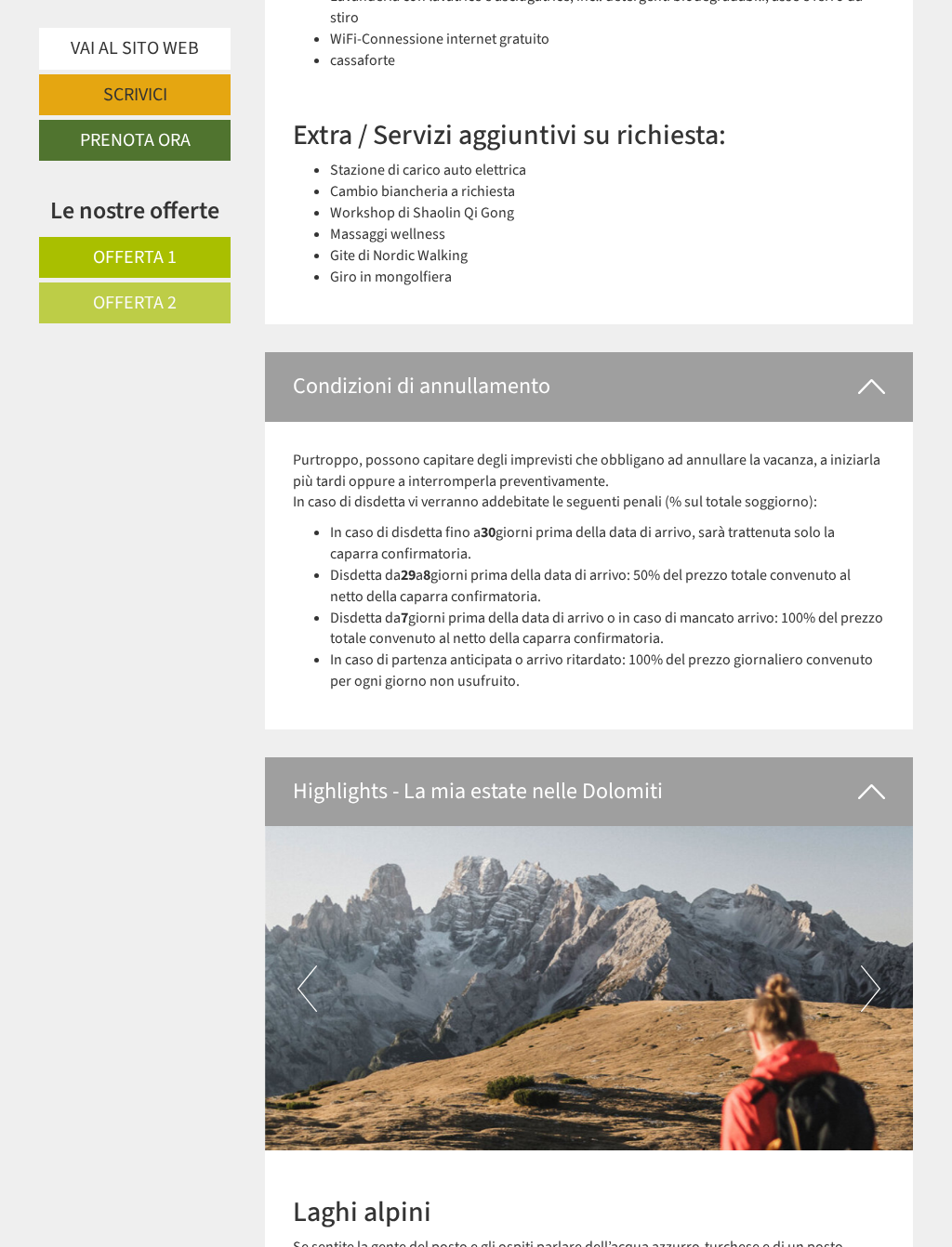
scroll to position [4317, 0]
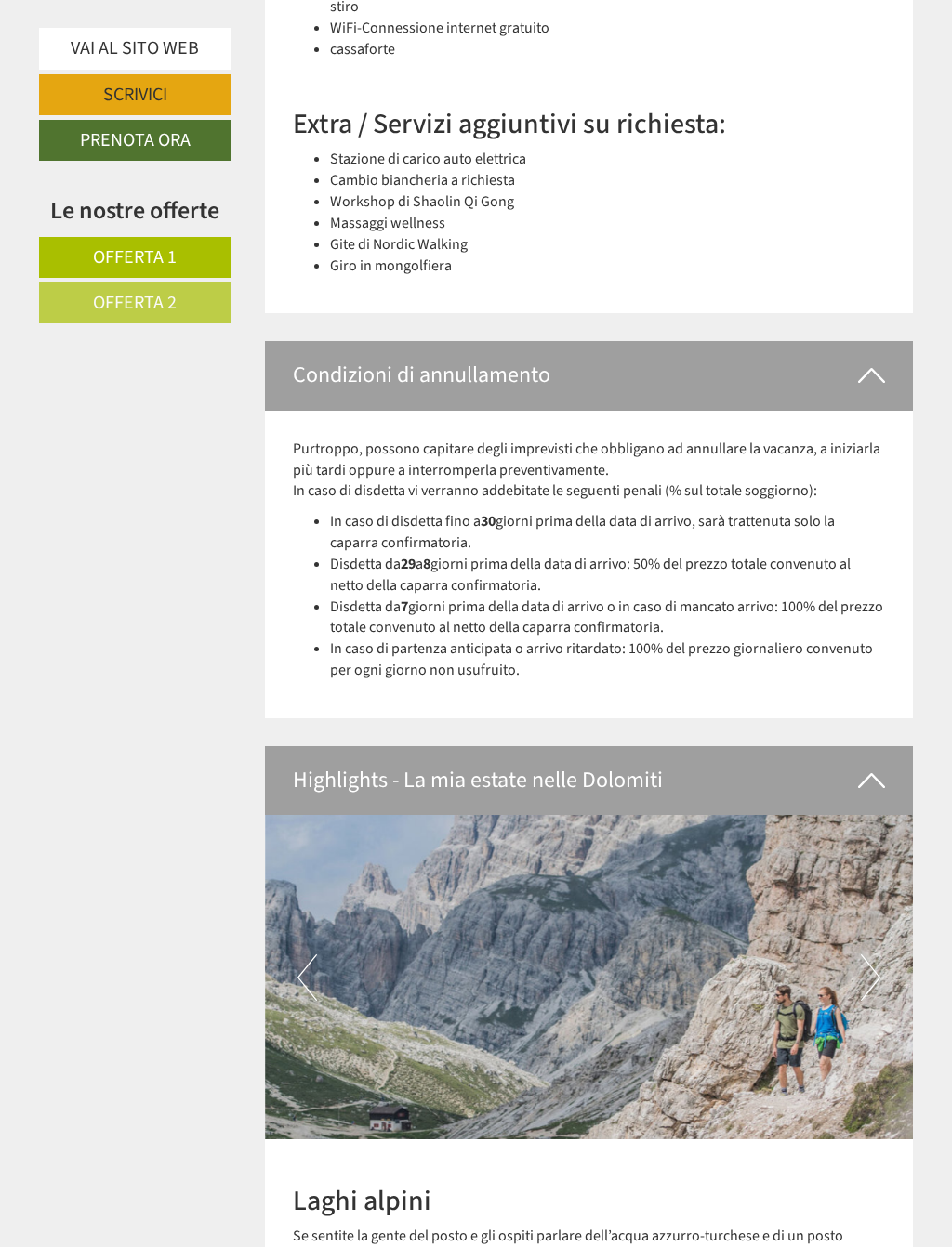
click at [861, 360] on icon at bounding box center [872, 375] width 27 height 31
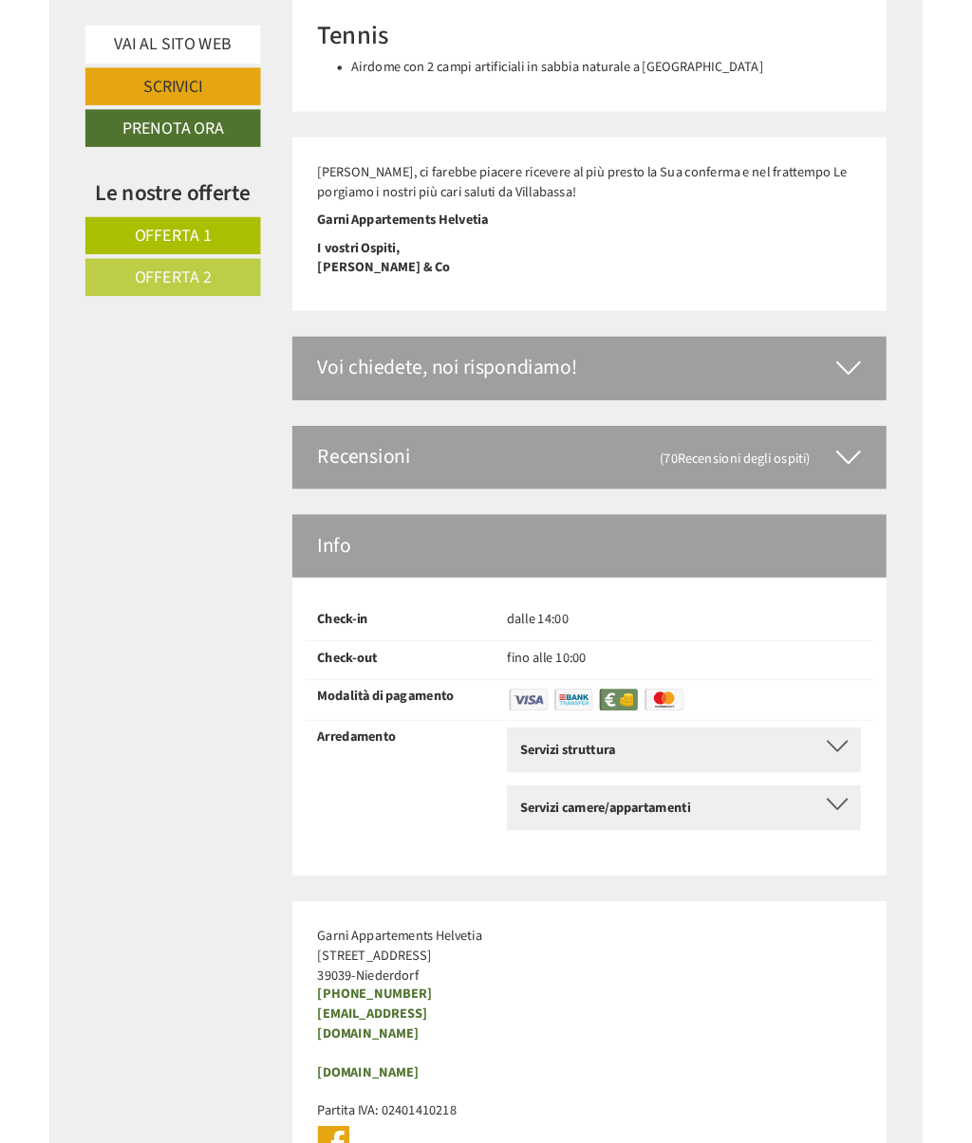
scroll to position [5957, 0]
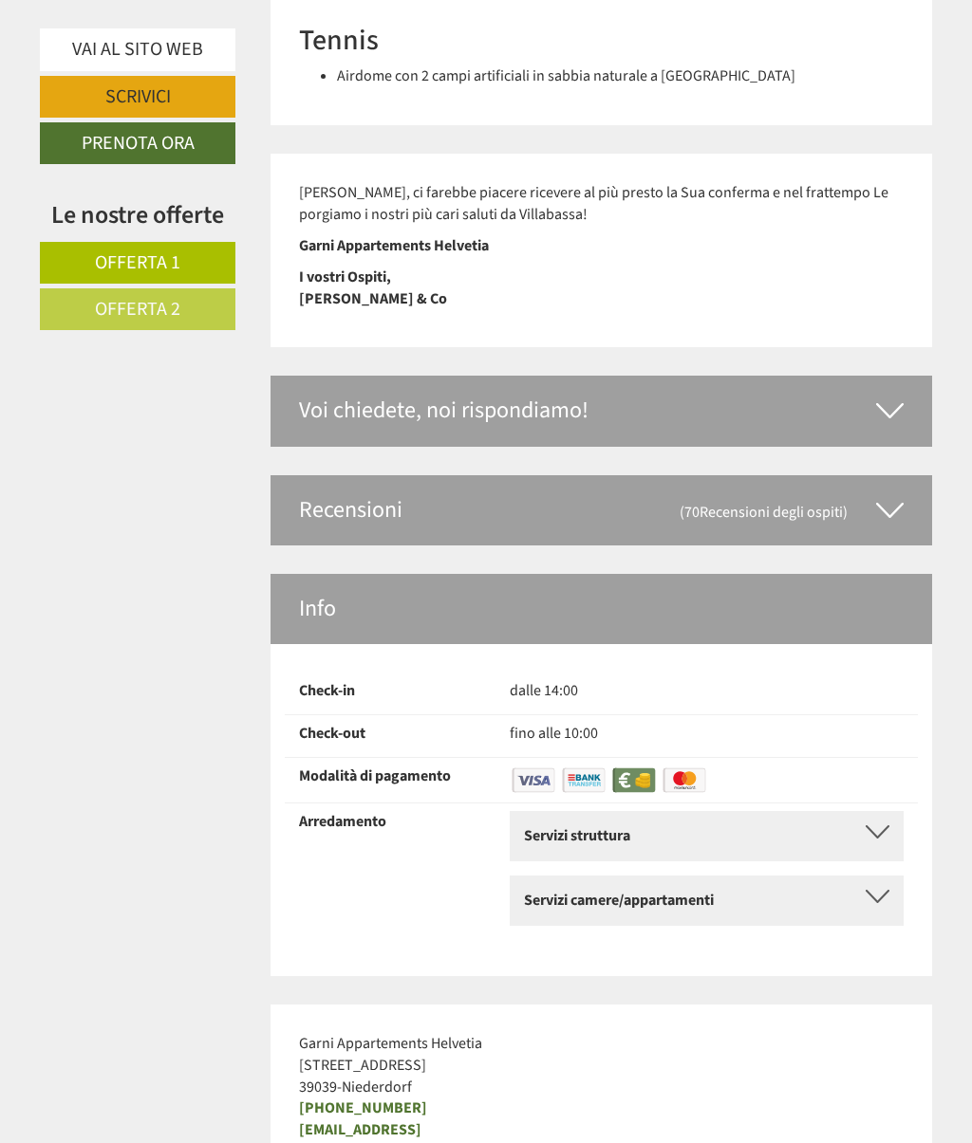
click at [901, 494] on icon at bounding box center [890, 510] width 28 height 32
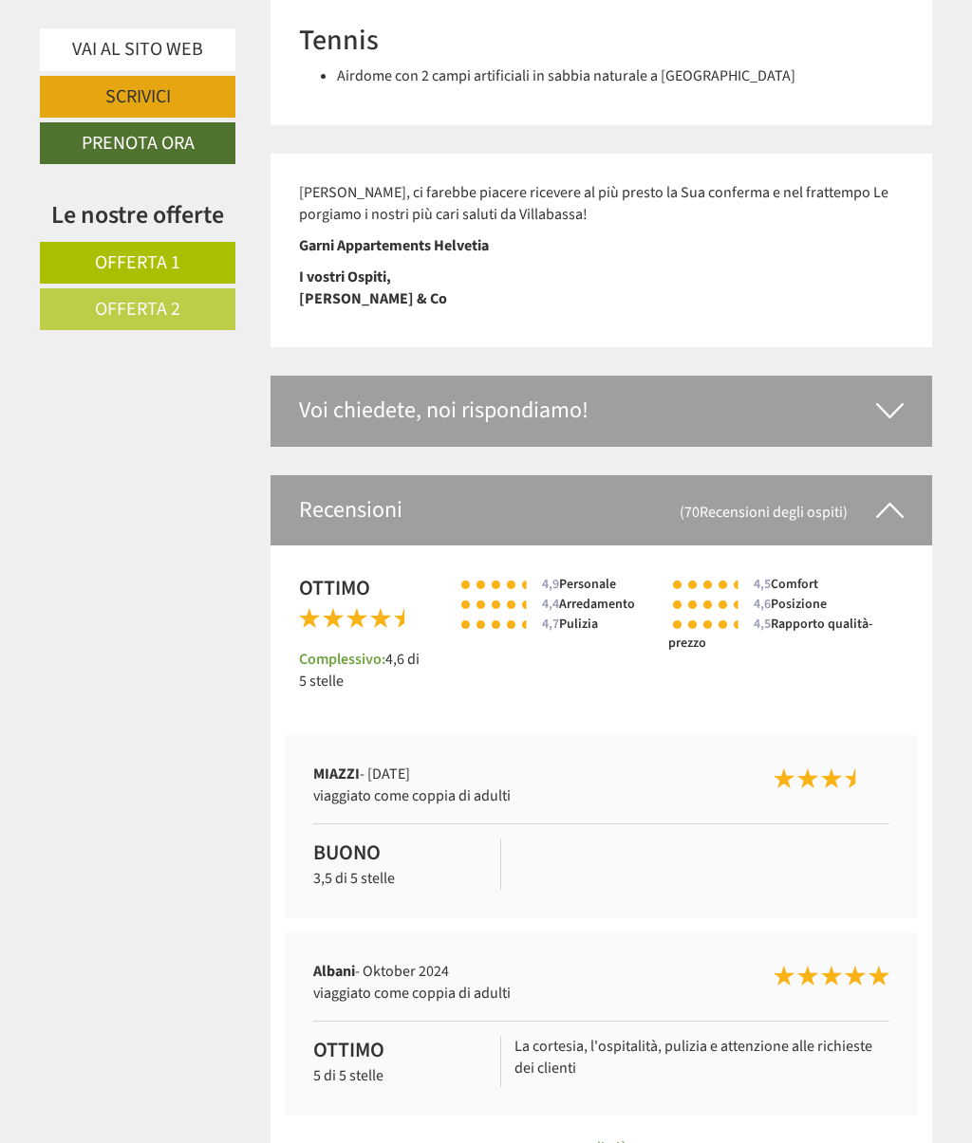
click at [884, 494] on icon at bounding box center [890, 510] width 28 height 32
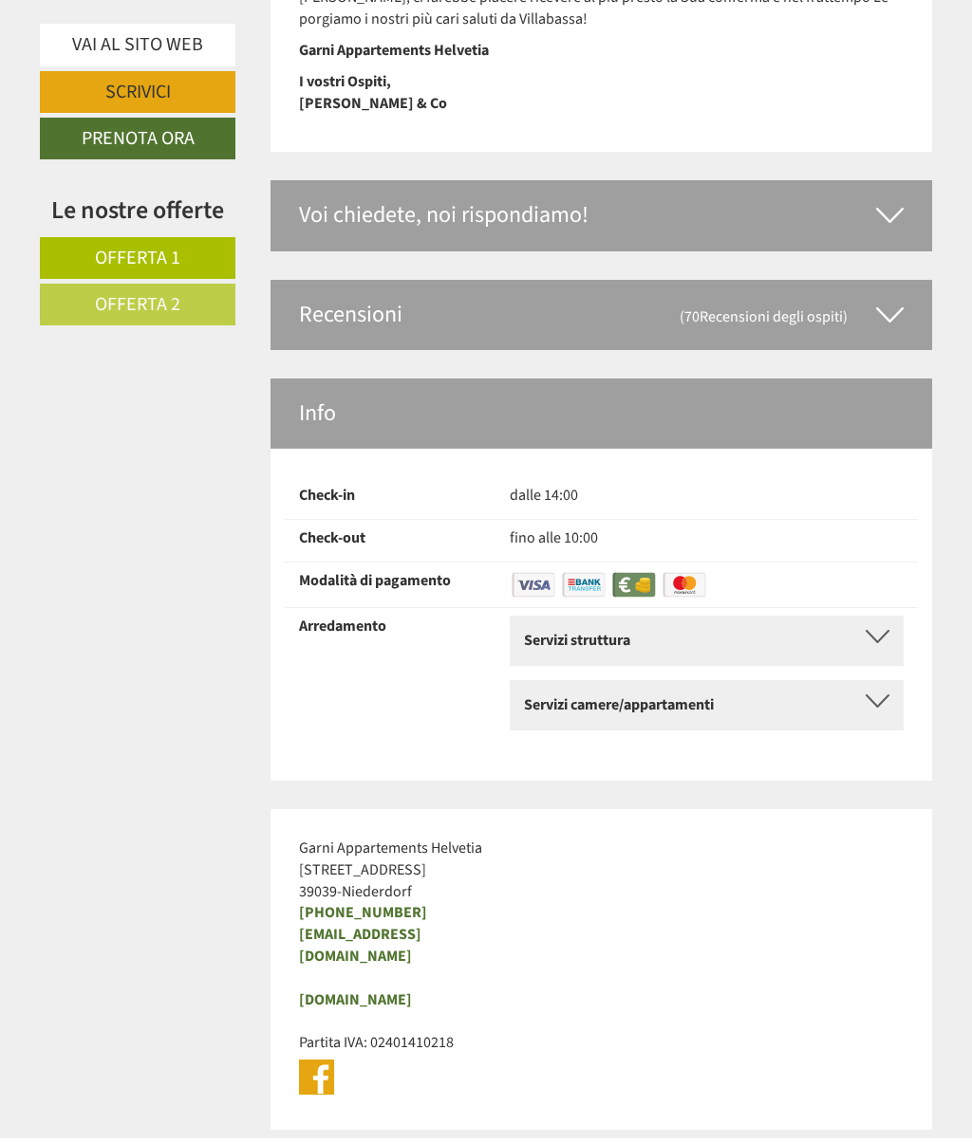
scroll to position [6152, 0]
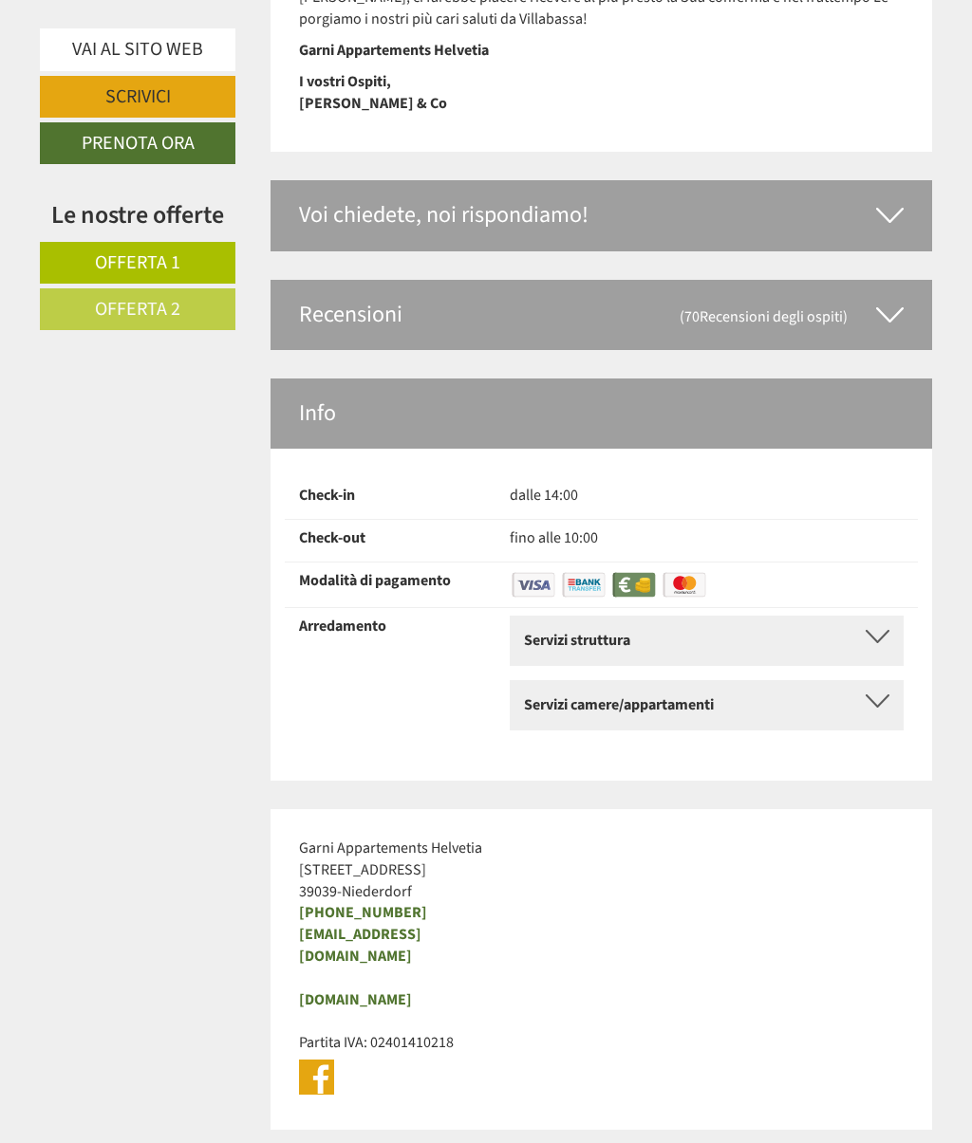
click at [876, 630] on div at bounding box center [877, 636] width 24 height 13
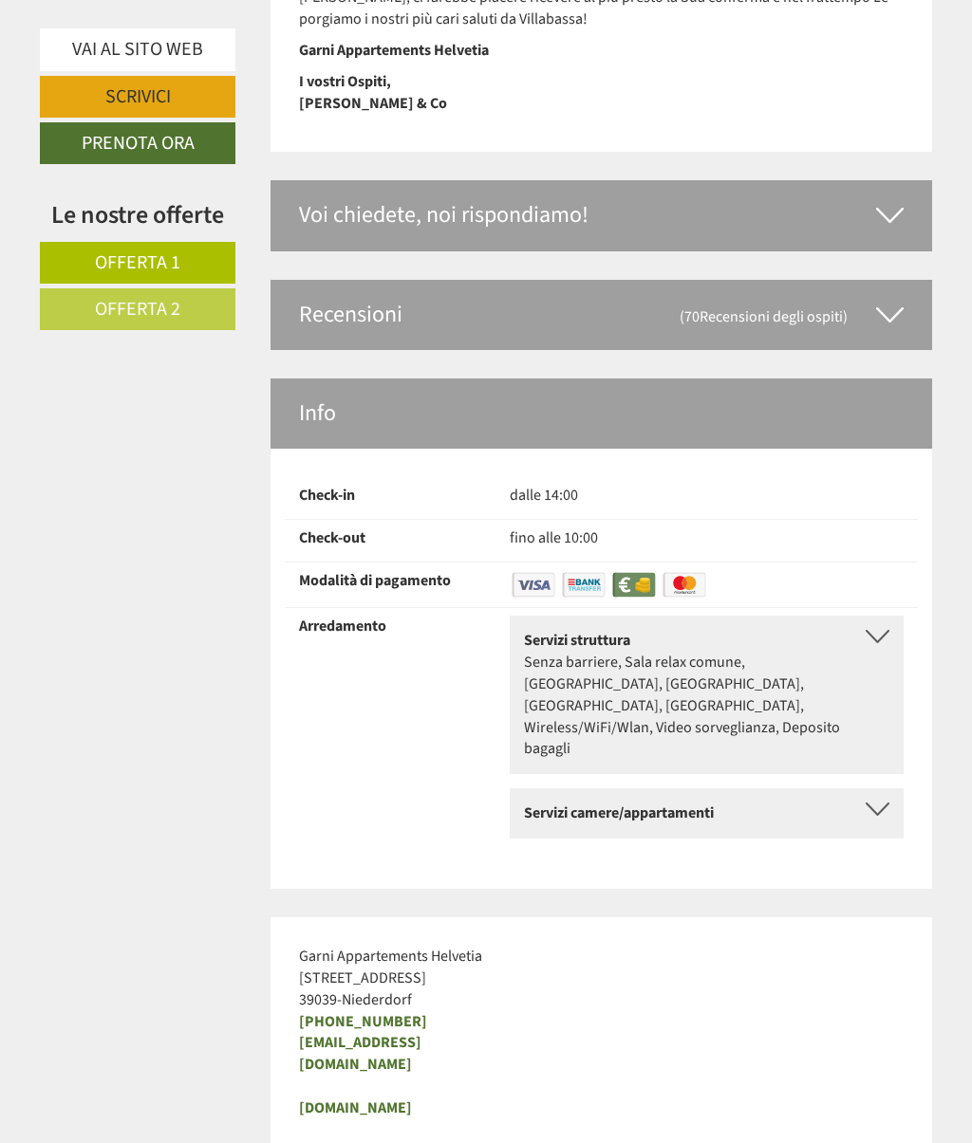
click at [884, 803] on div at bounding box center [877, 809] width 24 height 13
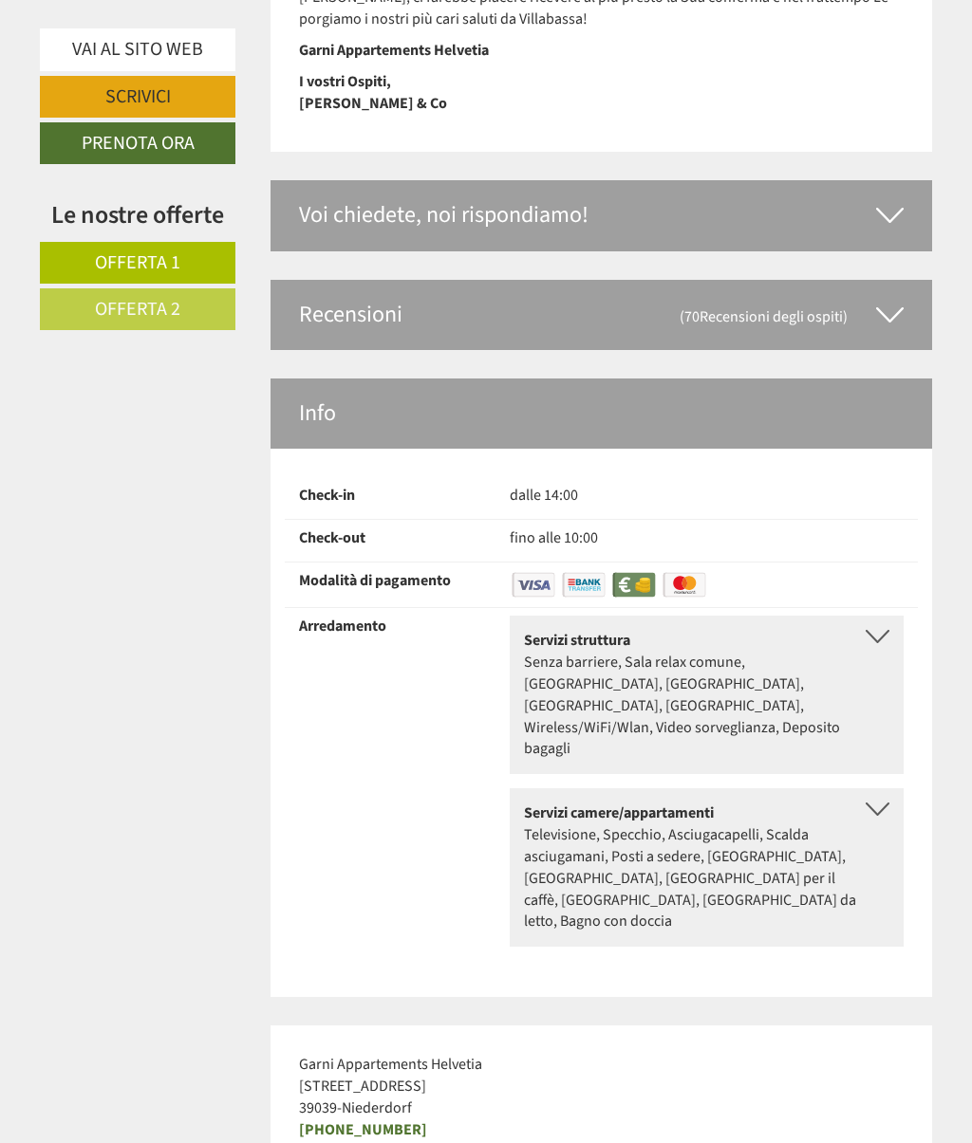
click at [868, 630] on div at bounding box center [877, 636] width 24 height 13
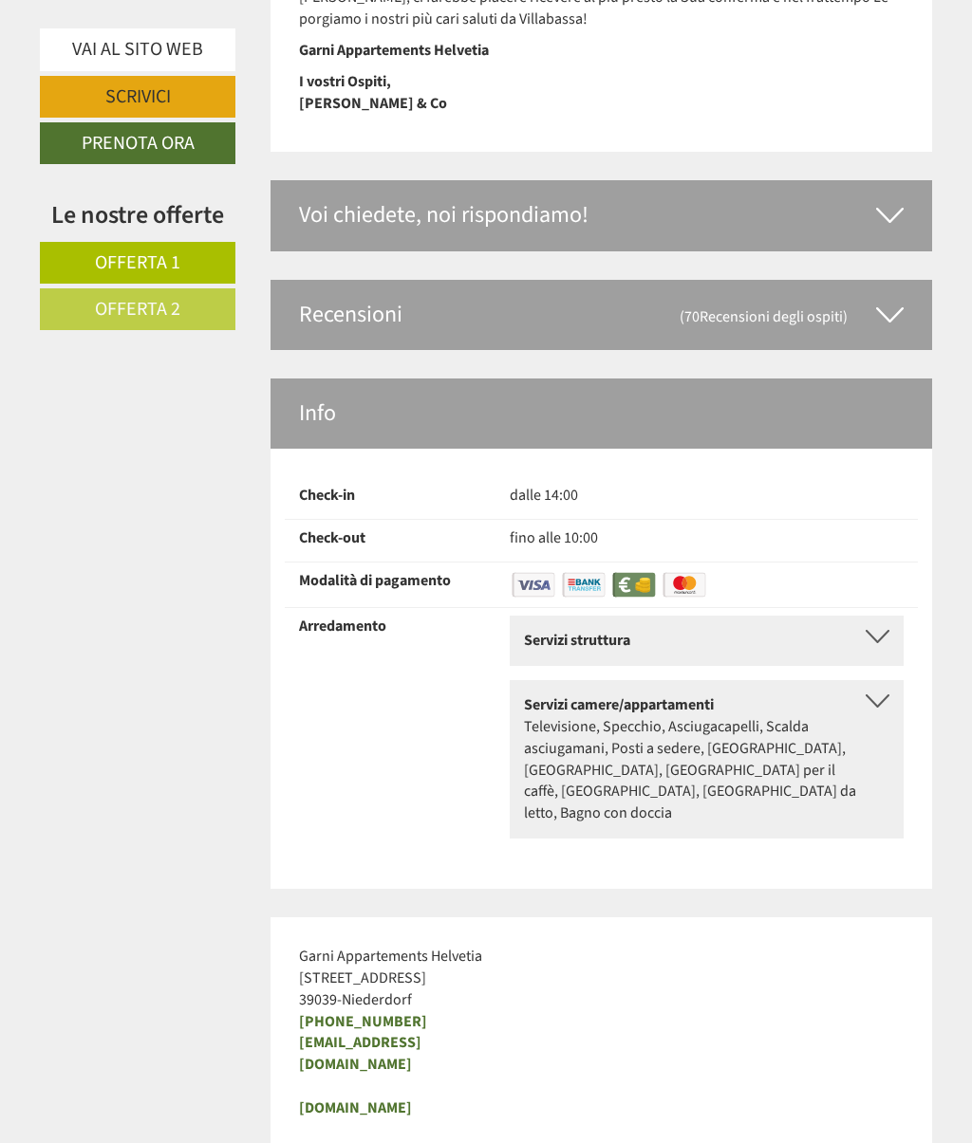
click at [880, 695] on div at bounding box center [877, 701] width 24 height 13
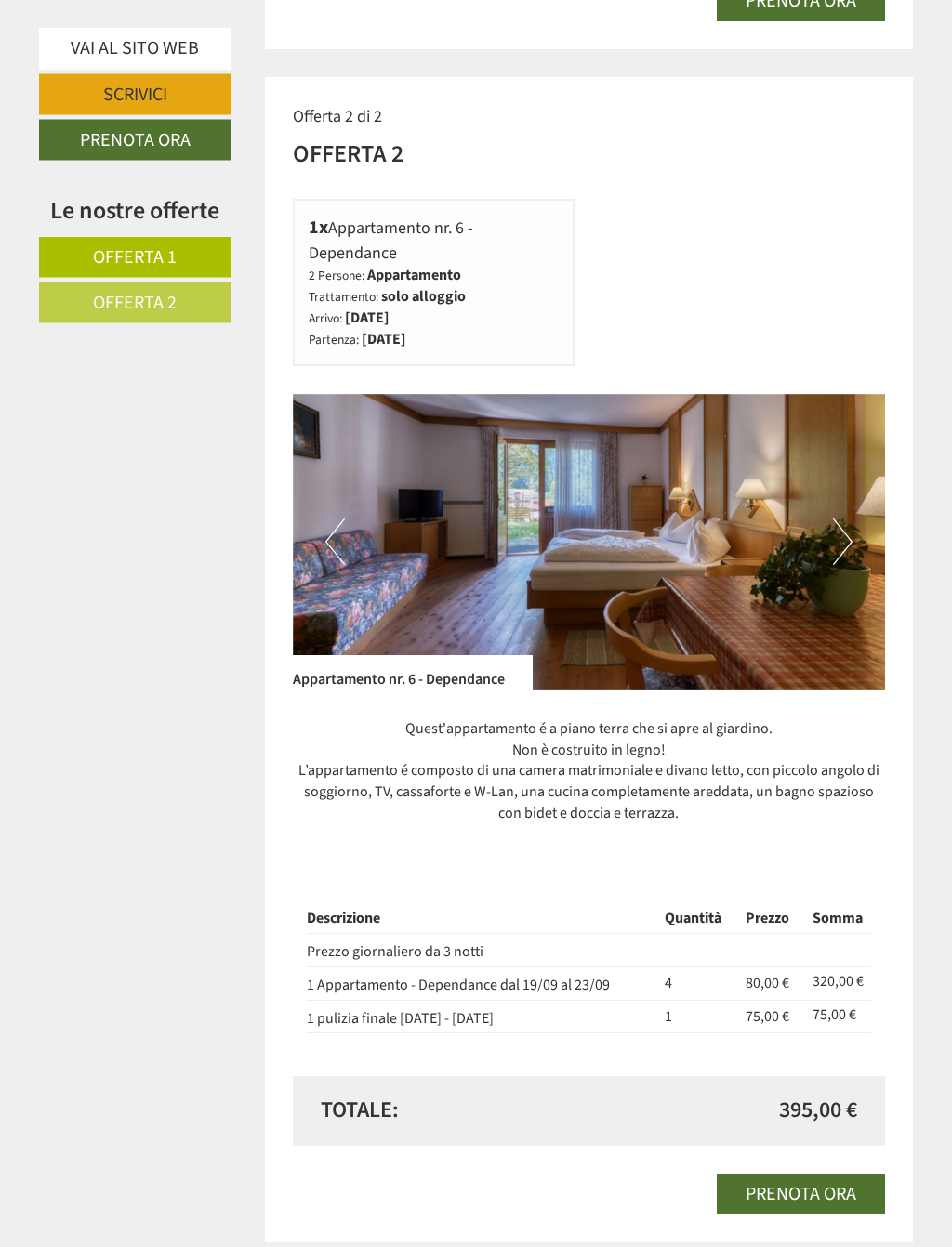
click at [839, 519] on button "Next" at bounding box center [842, 542] width 20 height 46
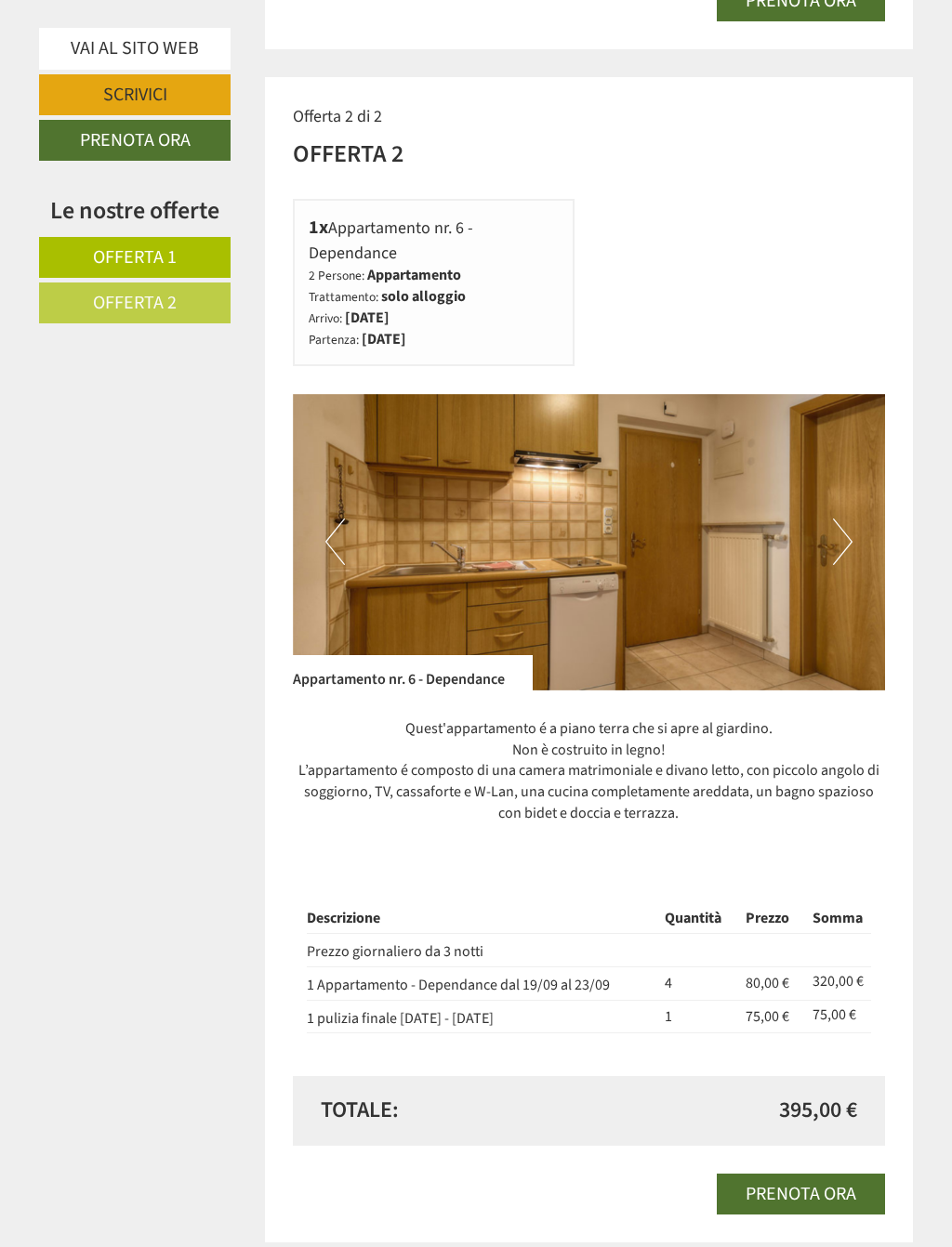
click at [856, 509] on img at bounding box center [589, 542] width 593 height 297
click at [834, 518] on button "Next" at bounding box center [842, 541] width 20 height 46
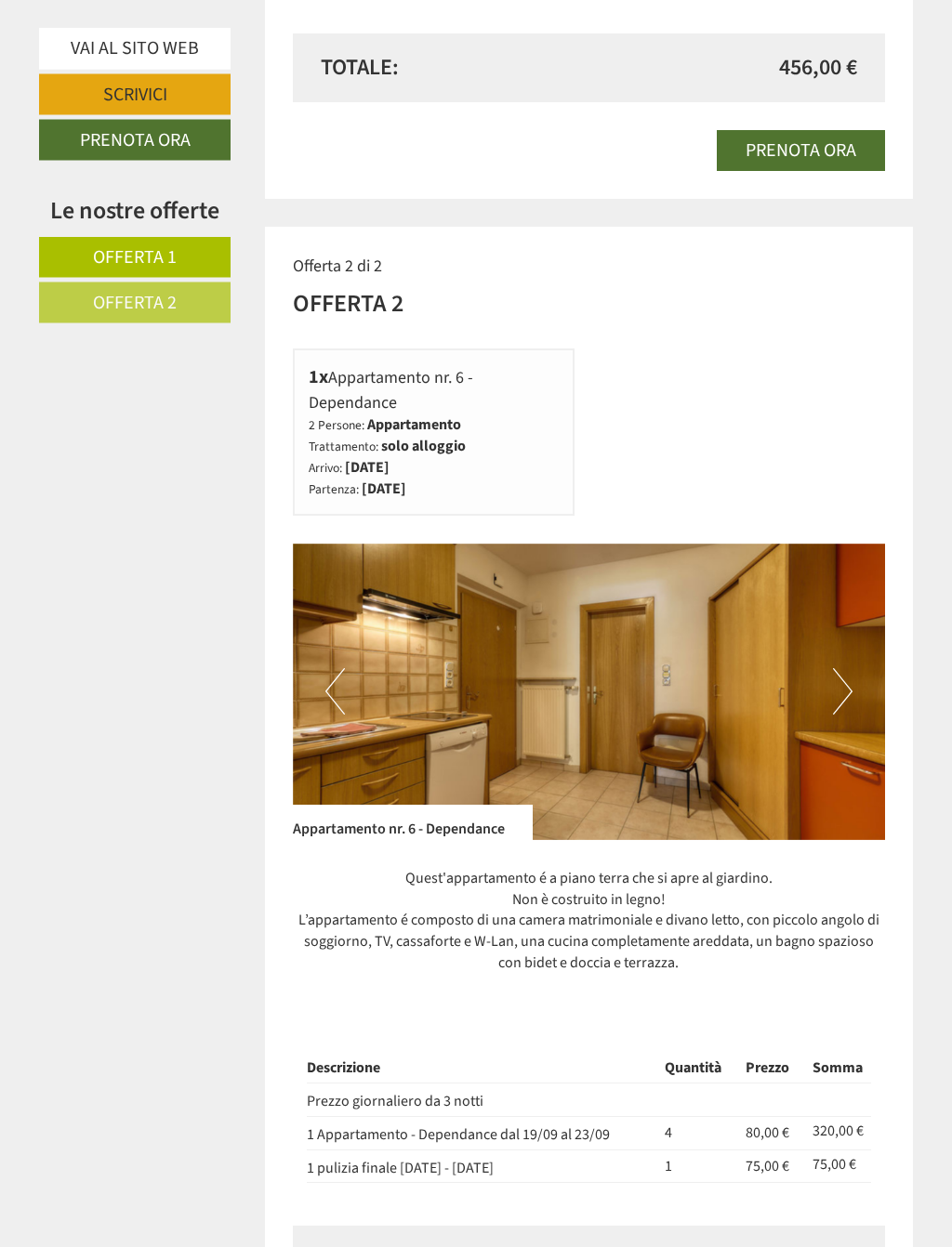
scroll to position [1785, 0]
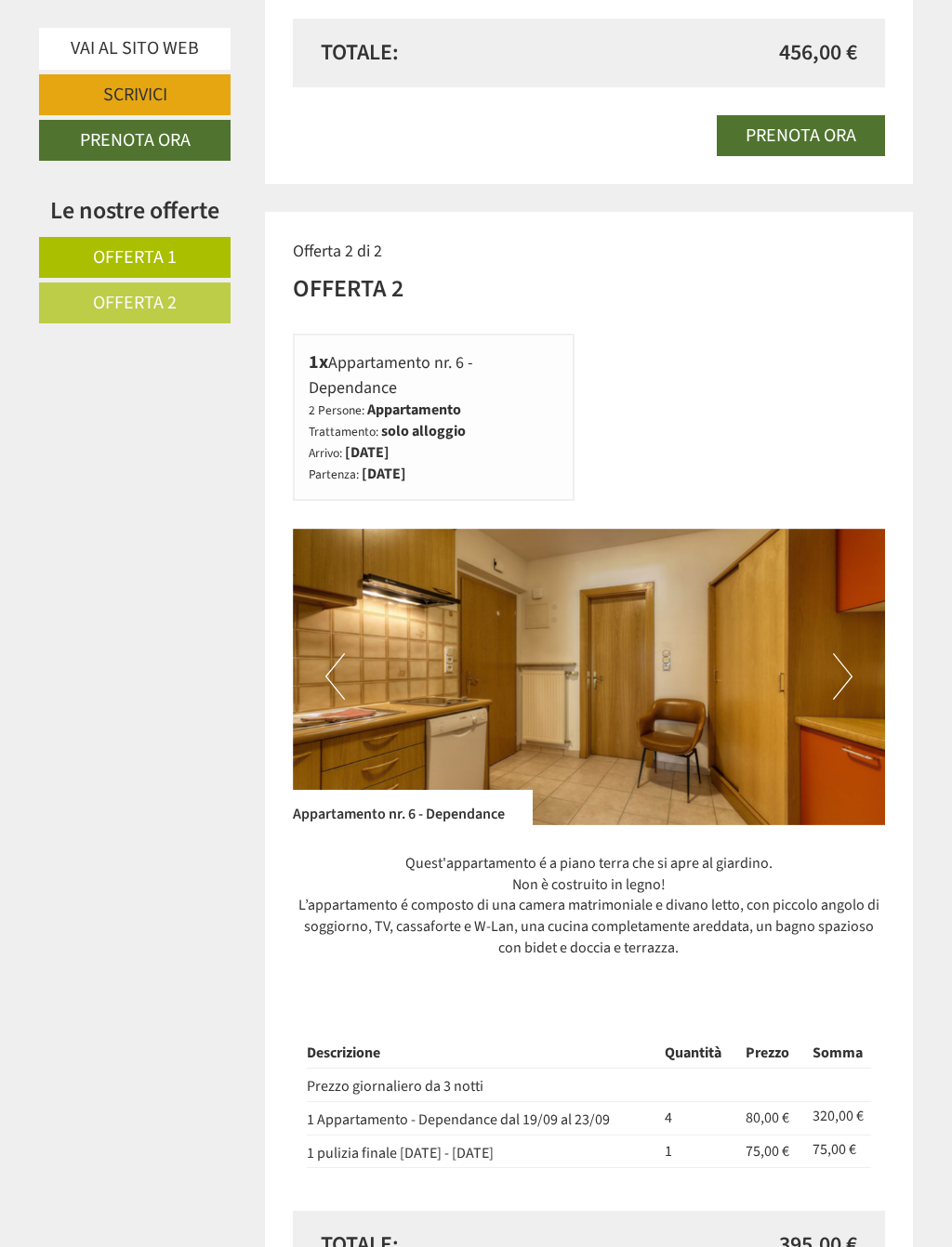
click at [836, 654] on button "Next" at bounding box center [842, 676] width 20 height 46
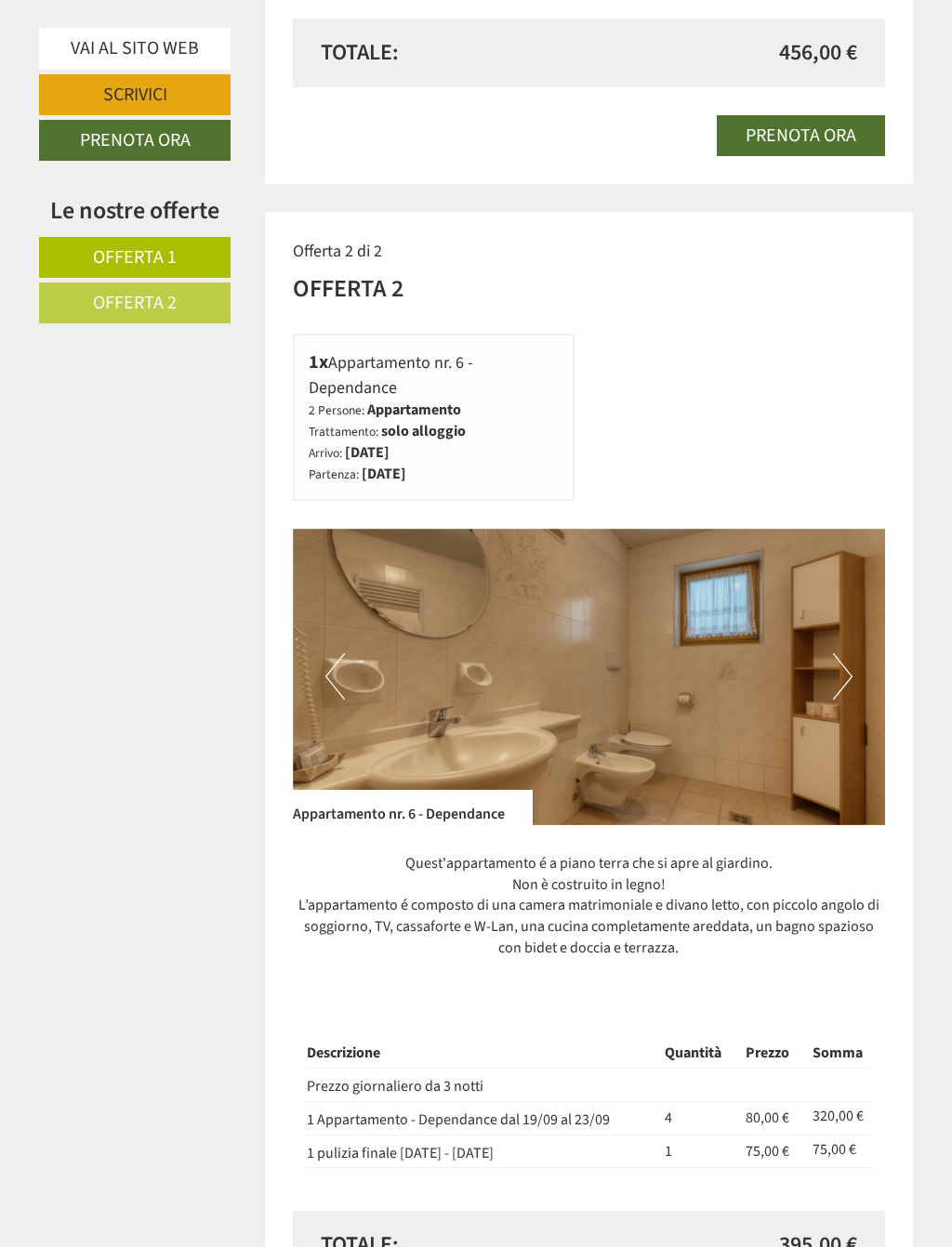
click at [845, 656] on button "Next" at bounding box center [842, 676] width 20 height 46
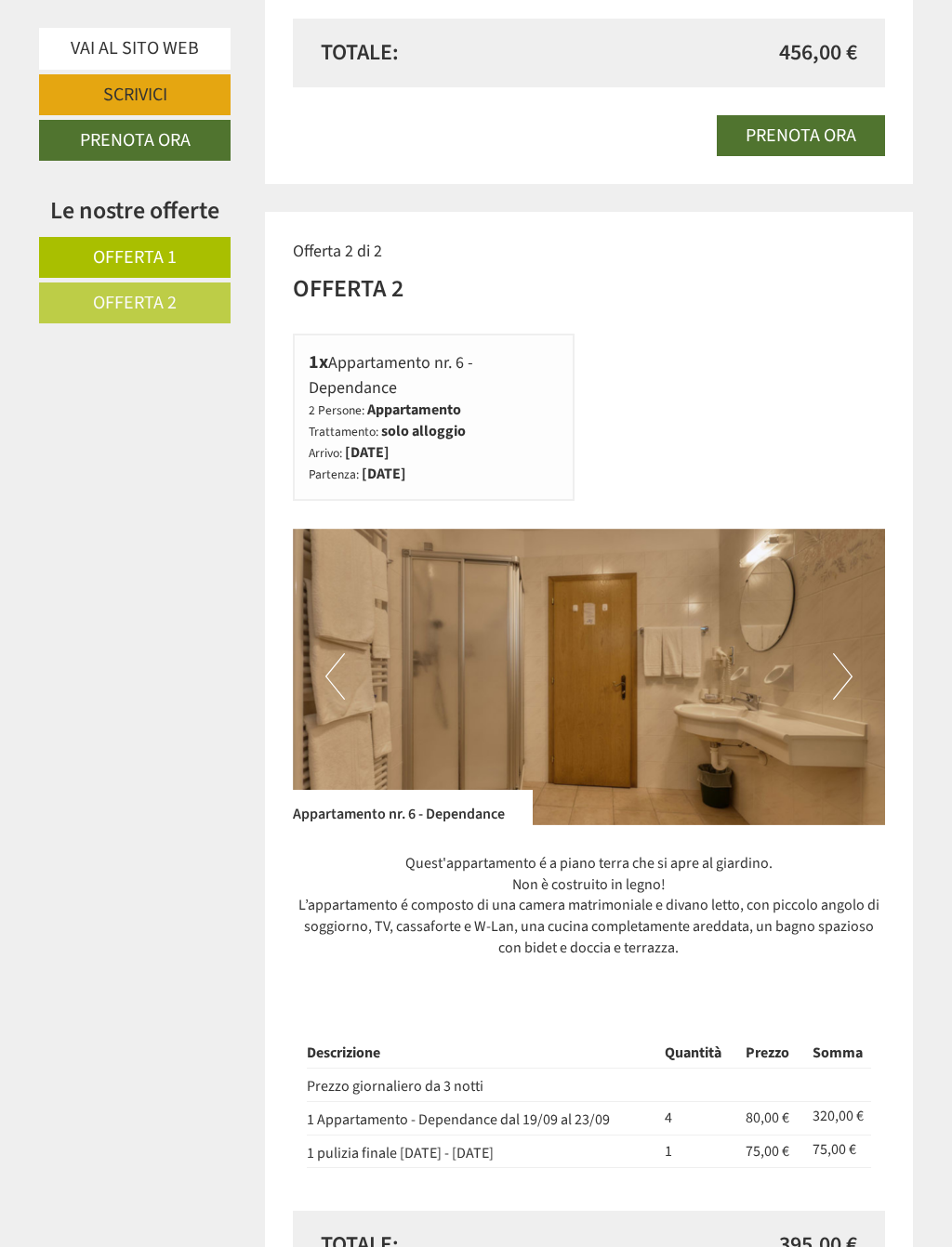
click at [854, 646] on img at bounding box center [589, 677] width 593 height 297
click at [846, 654] on button "Next" at bounding box center [842, 676] width 20 height 46
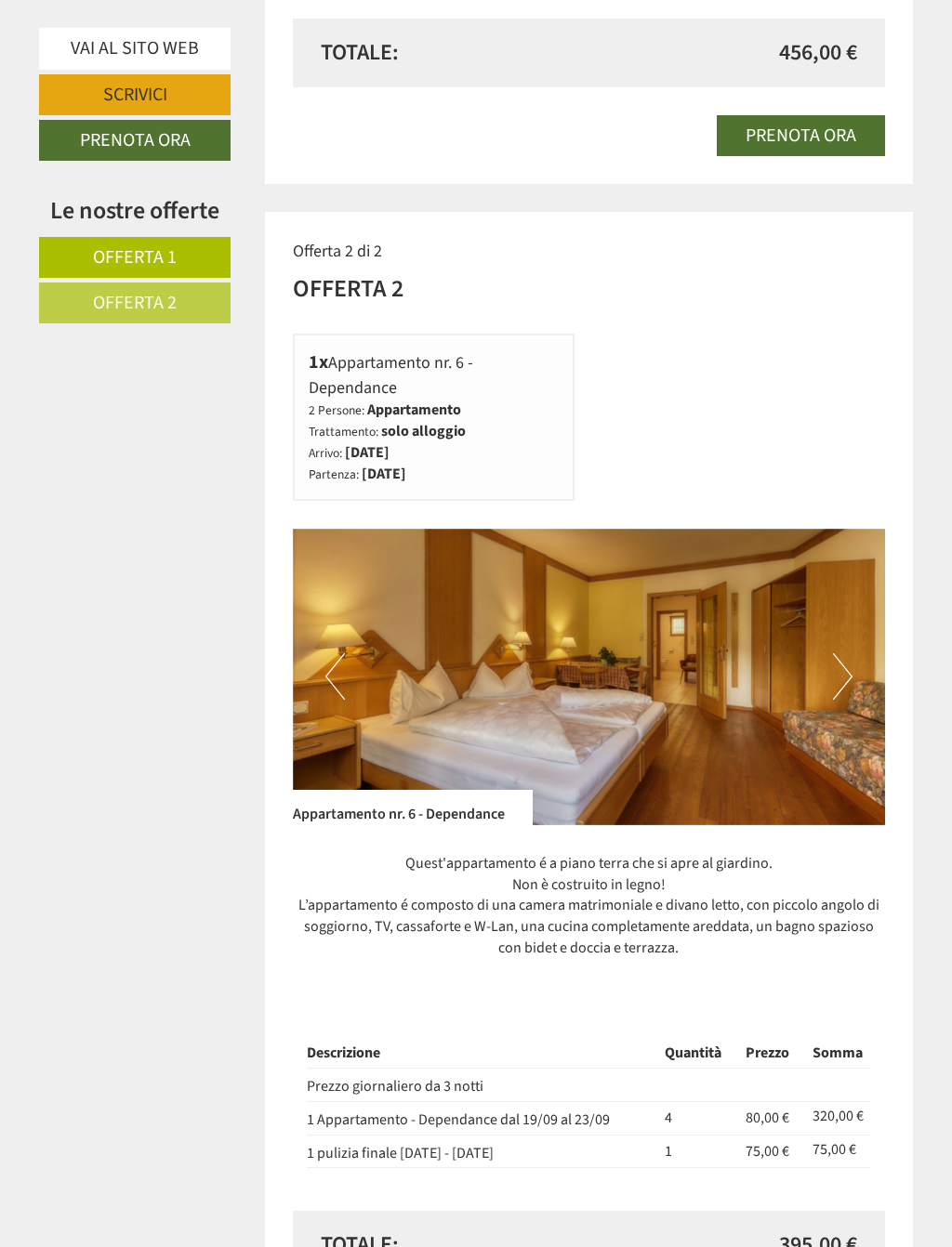
click at [844, 653] on button "Next" at bounding box center [842, 676] width 20 height 46
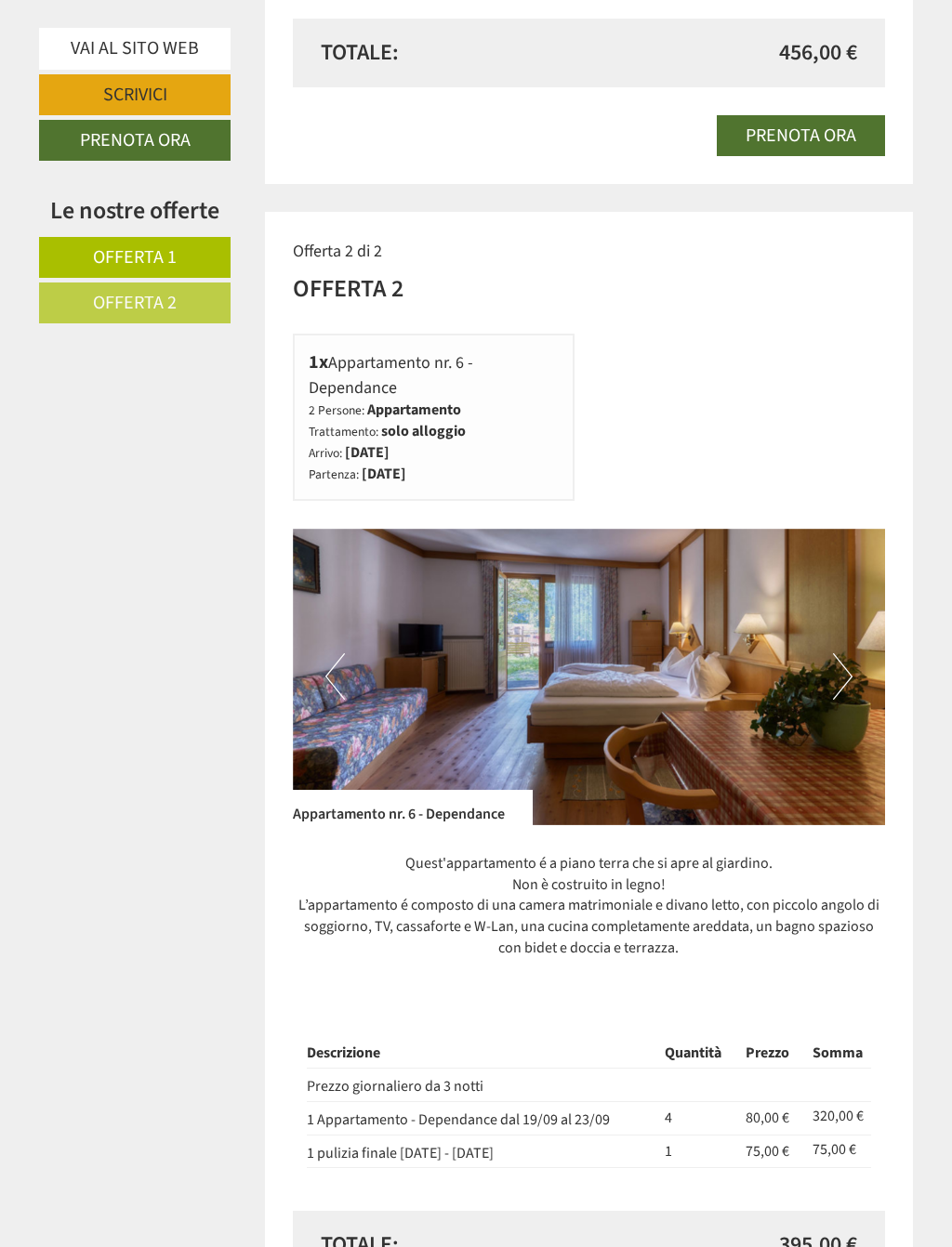
click at [837, 653] on button "Next" at bounding box center [842, 676] width 20 height 46
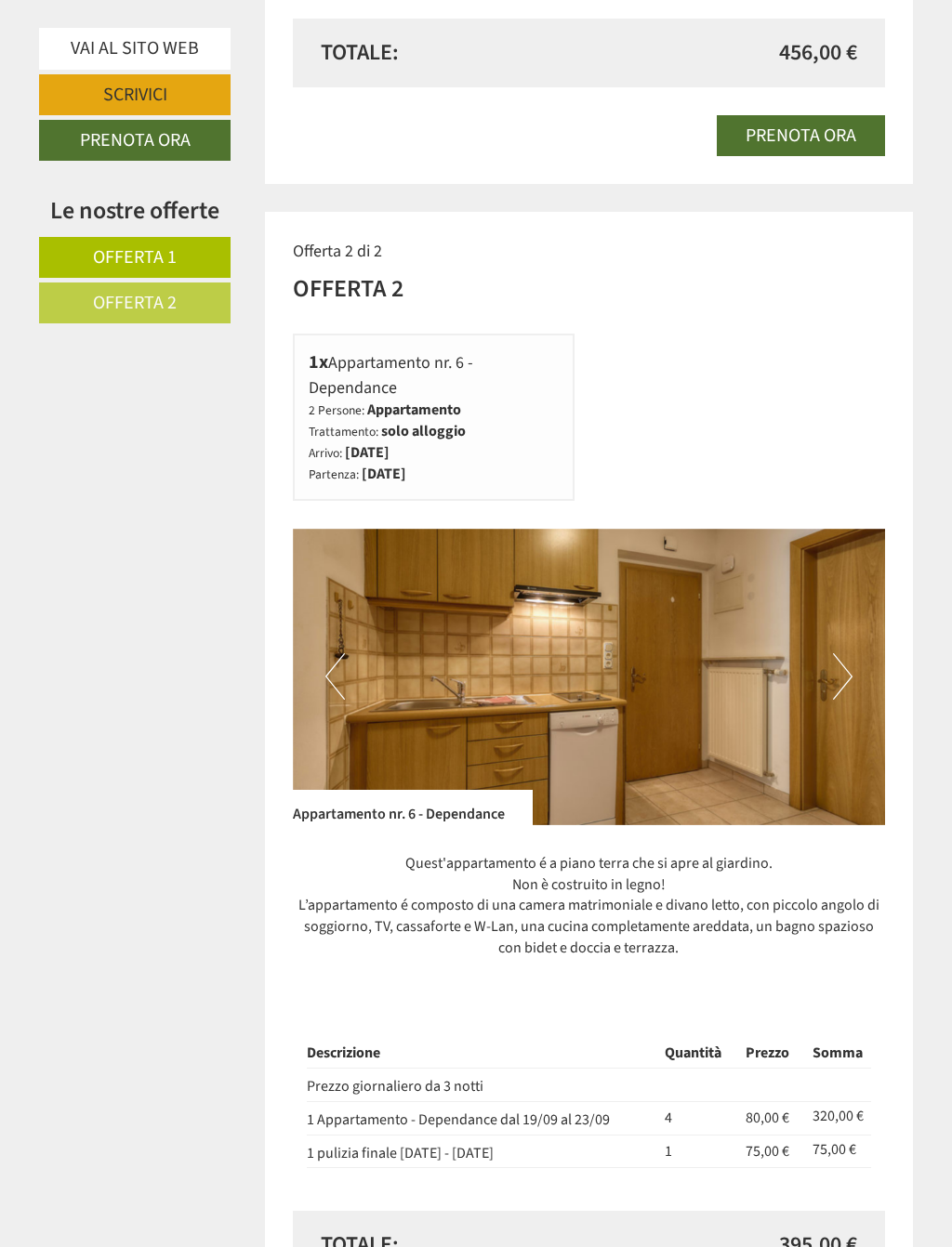
click at [839, 653] on button "Next" at bounding box center [842, 676] width 20 height 46
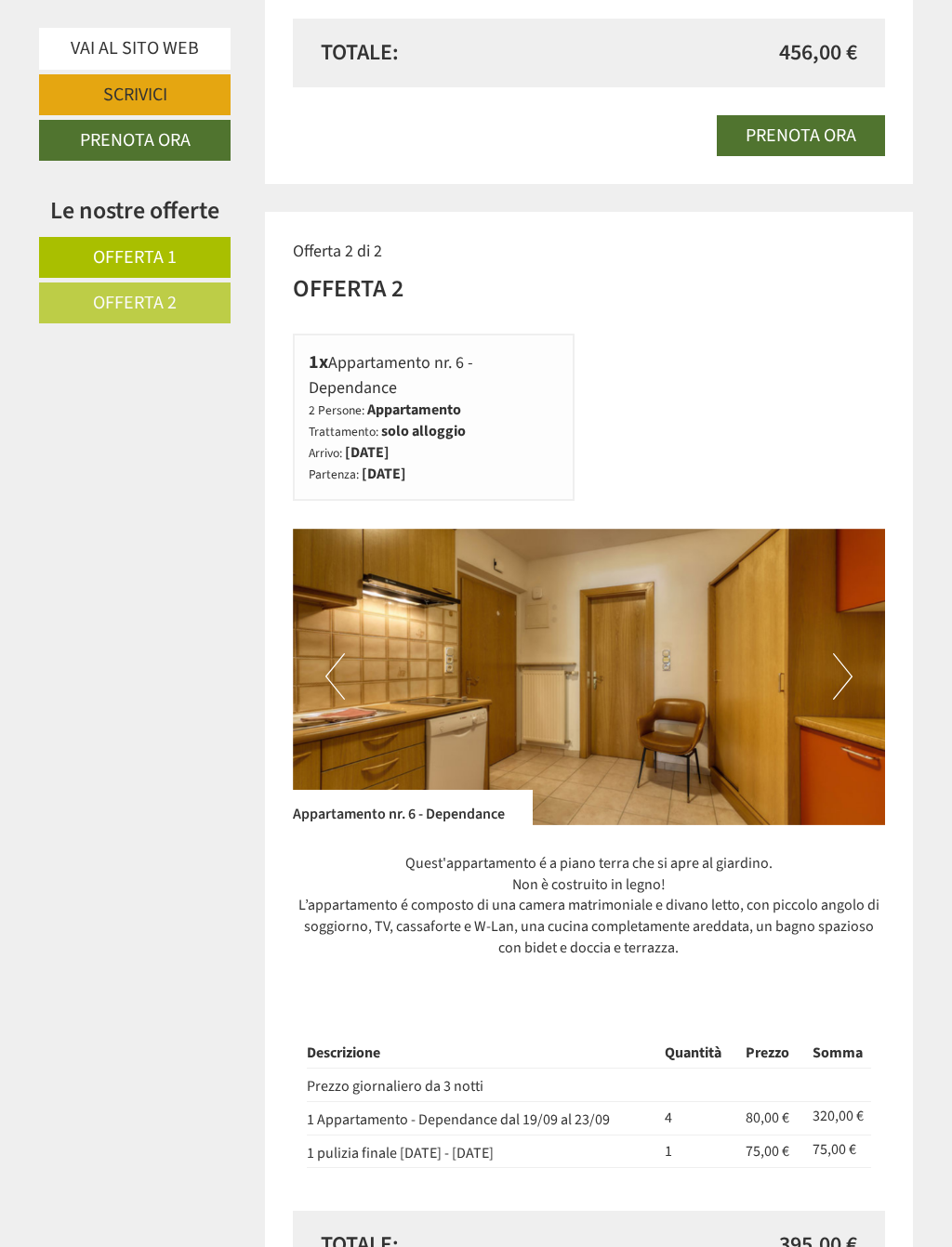
click at [846, 653] on button "Next" at bounding box center [842, 676] width 20 height 46
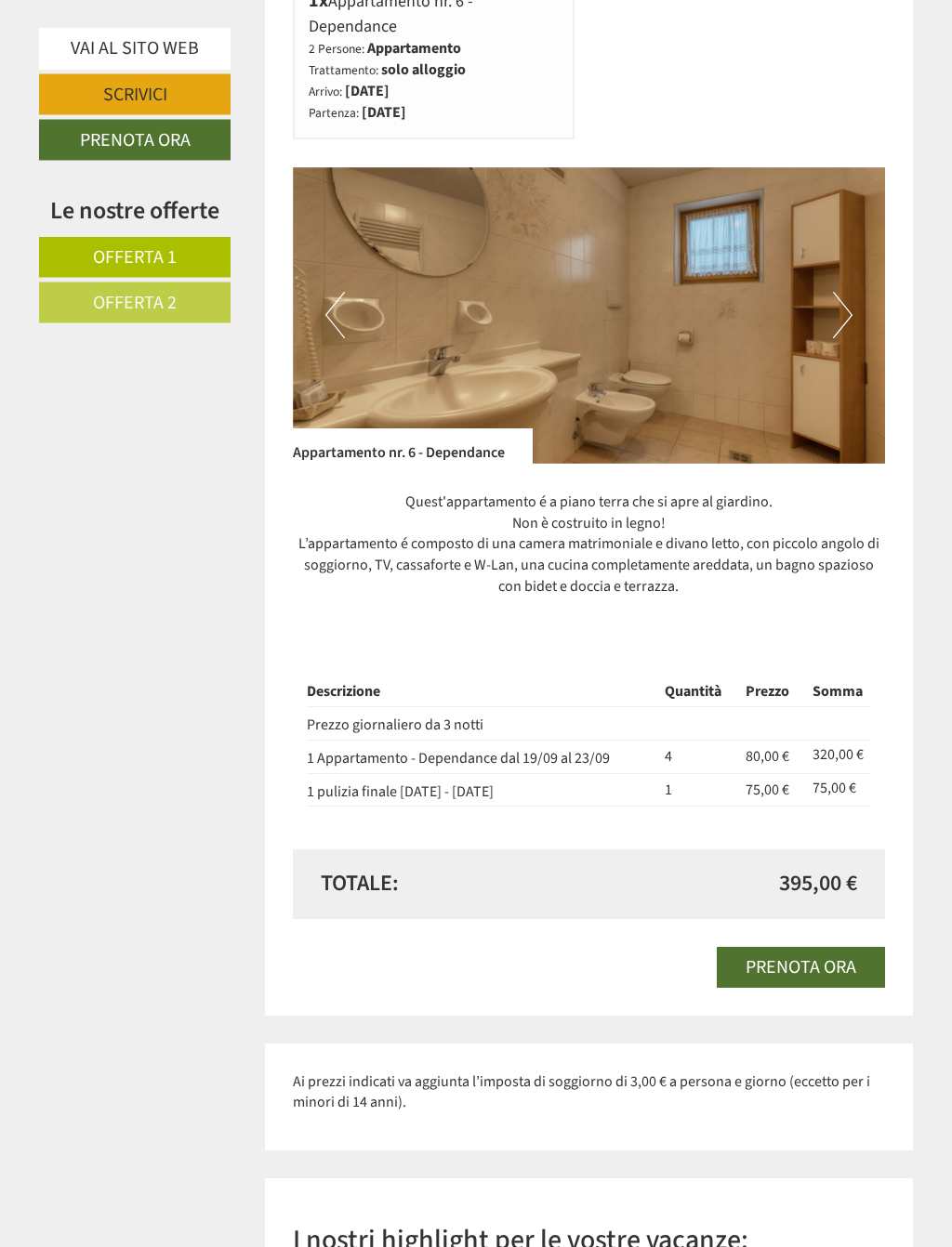
click at [842, 948] on link "Prenota ora" at bounding box center [801, 969] width 168 height 41
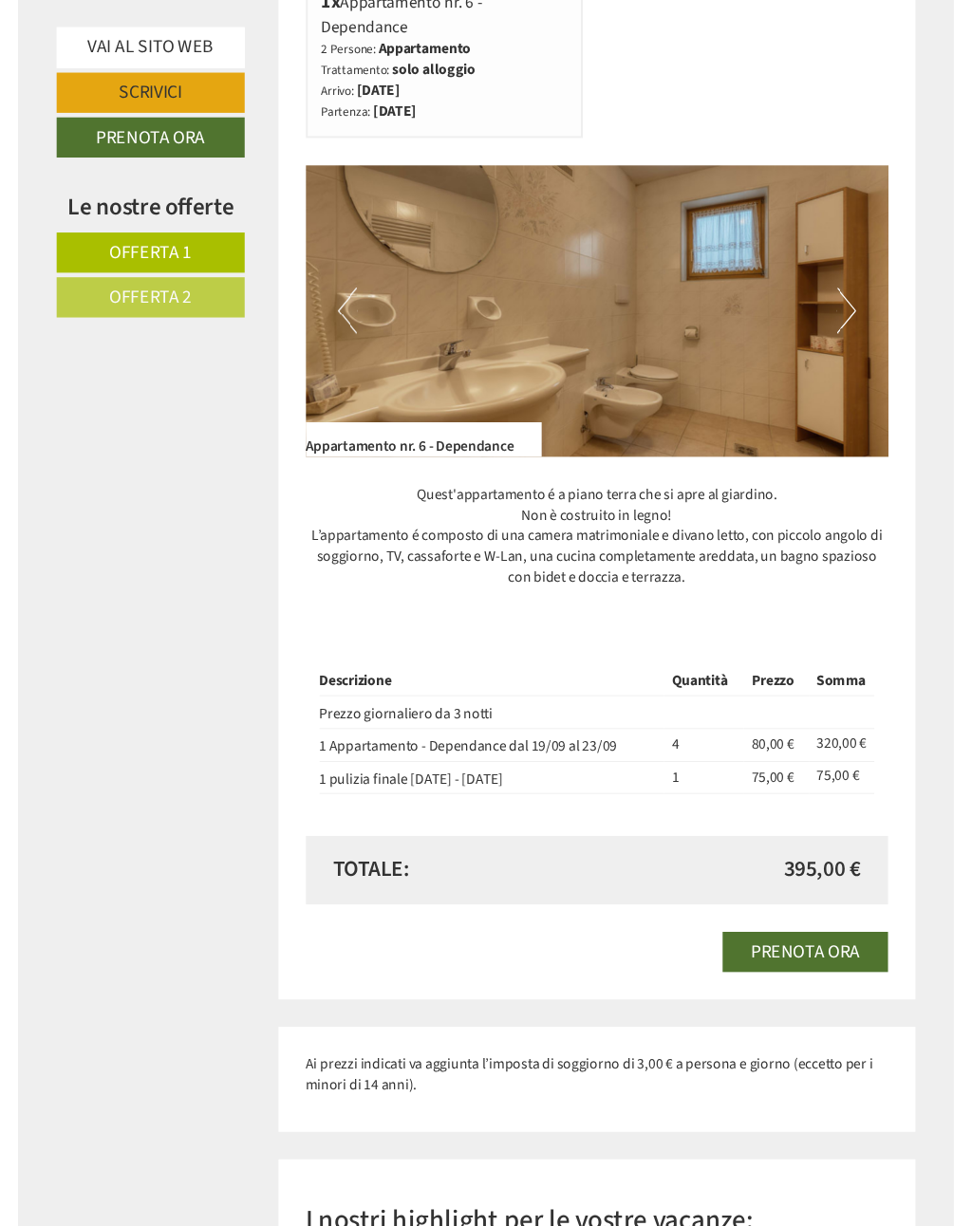
scroll to position [2191, 0]
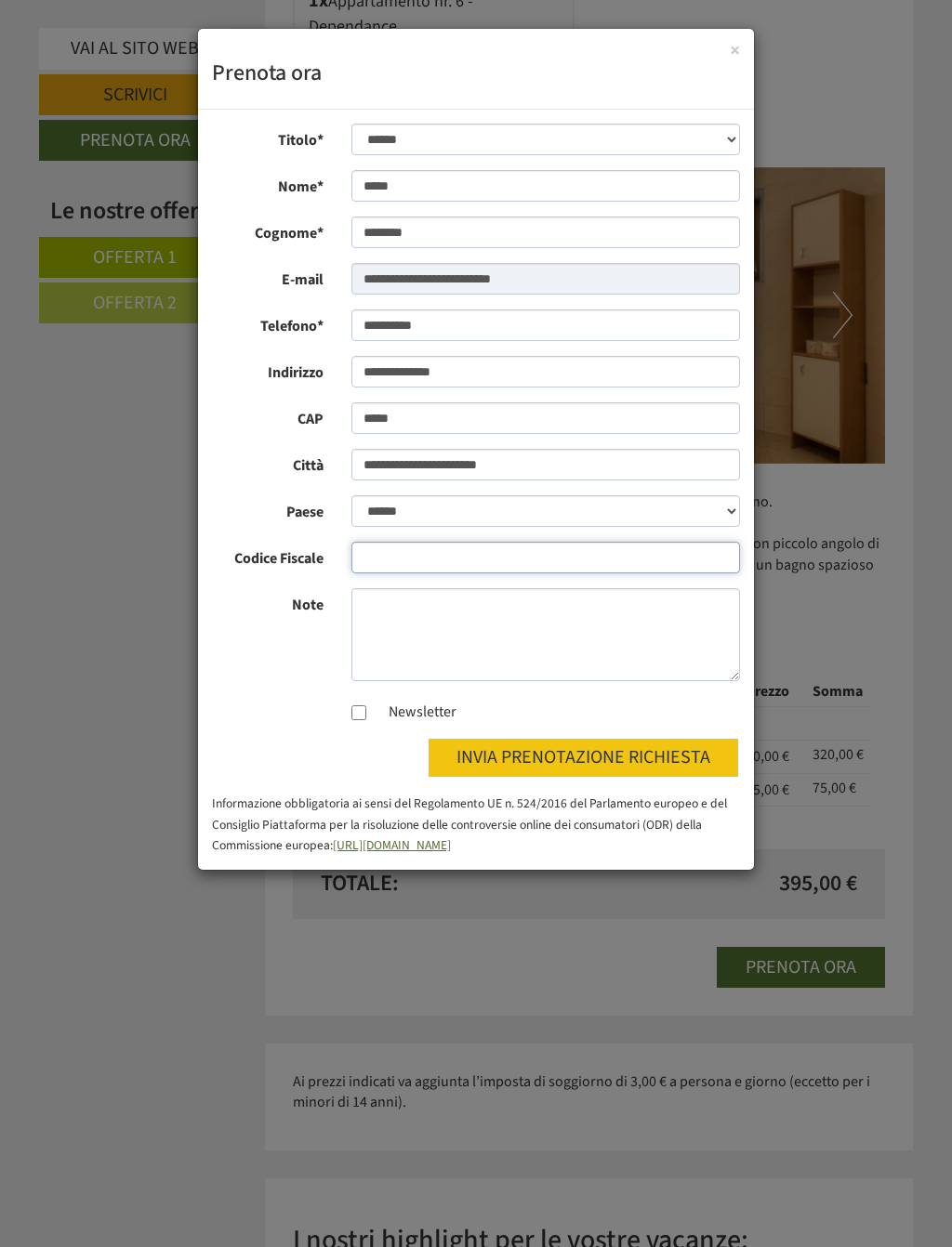
click at [583, 545] on input "Codice Fiscale" at bounding box center [547, 557] width 390 height 31
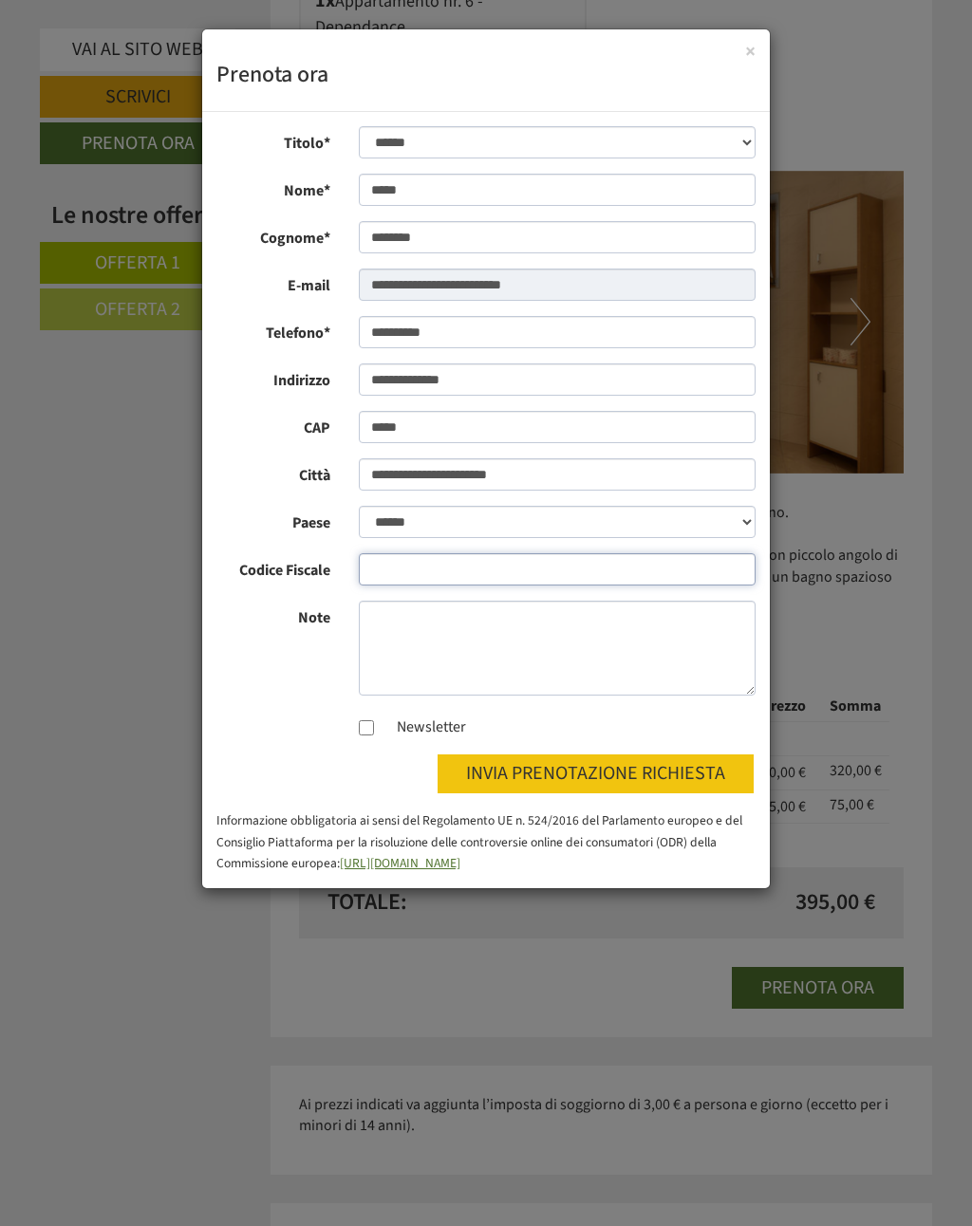
scroll to position [2190, 0]
type input "**********"
click at [655, 777] on button "invia prenotazione richiesta" at bounding box center [595, 773] width 320 height 43
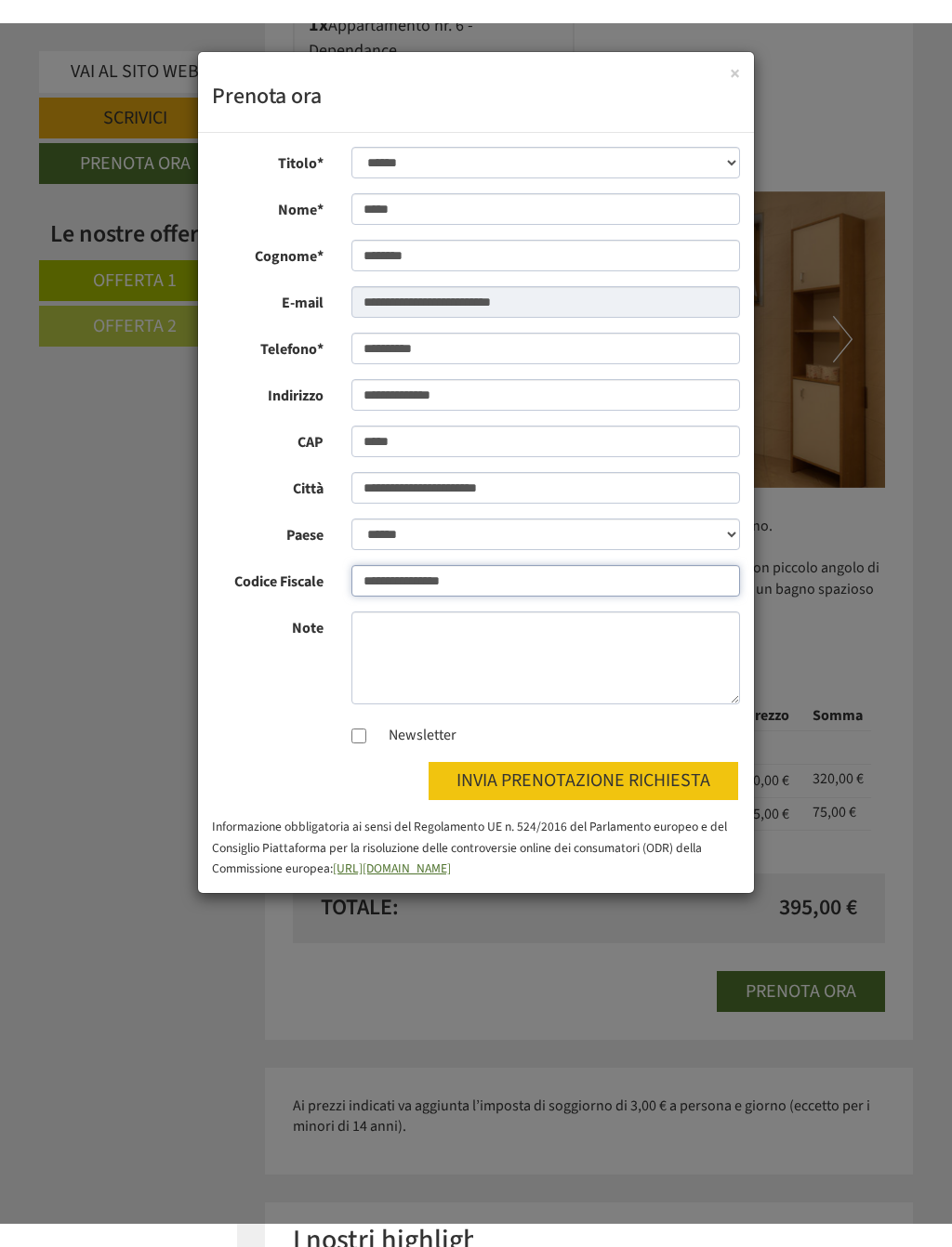
scroll to position [2146, 0]
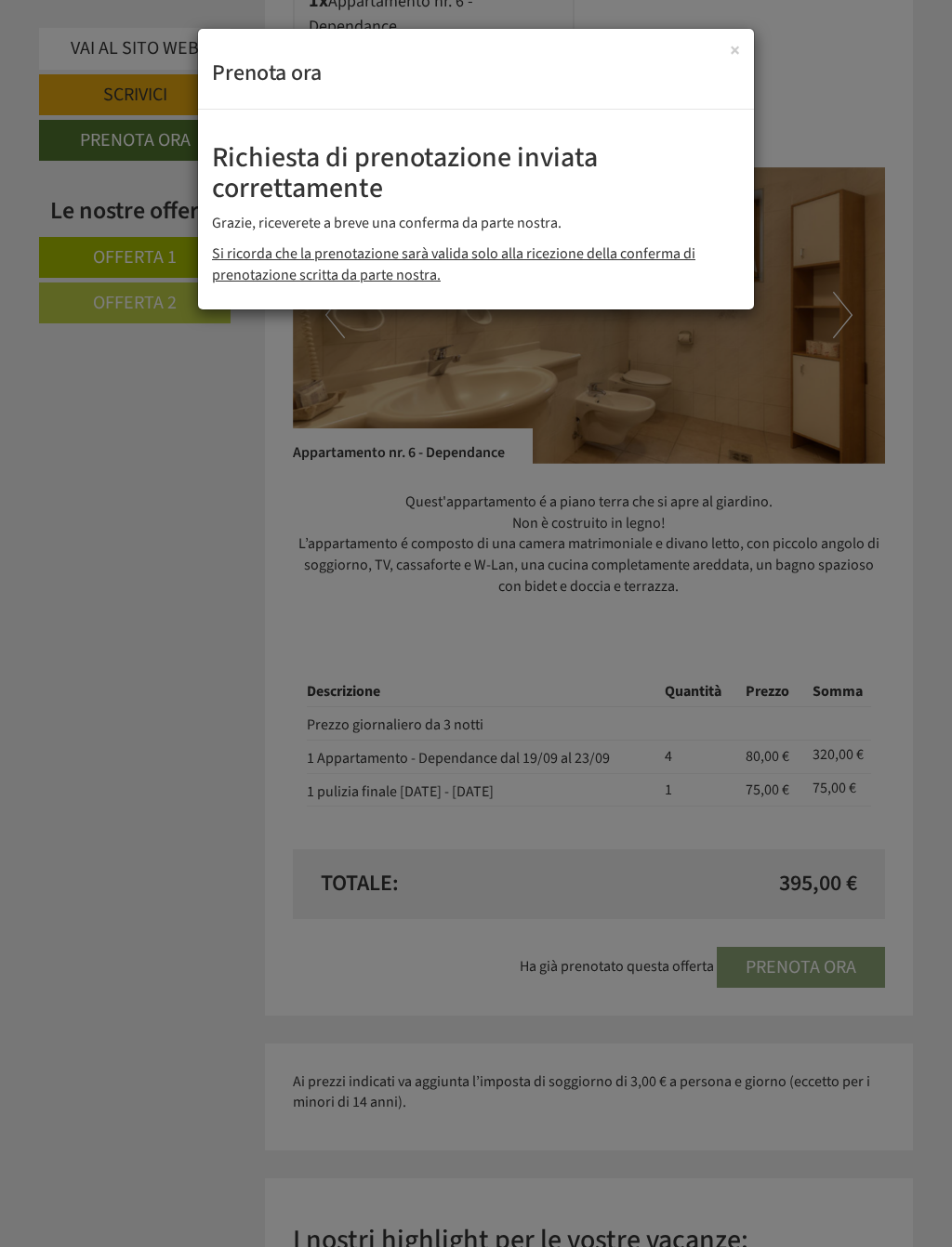
click at [184, 951] on div "**********" at bounding box center [476, 623] width 952 height 1247
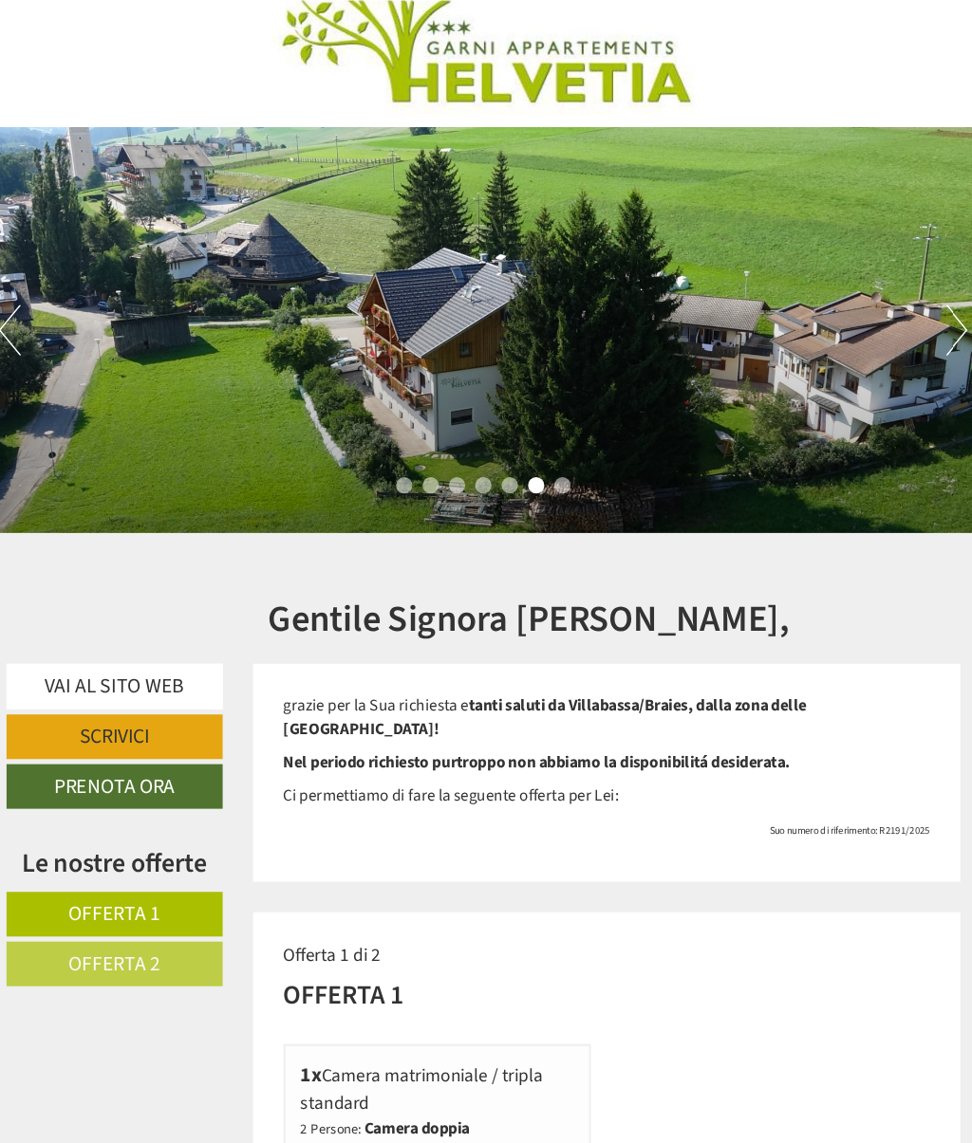
scroll to position [0, 0]
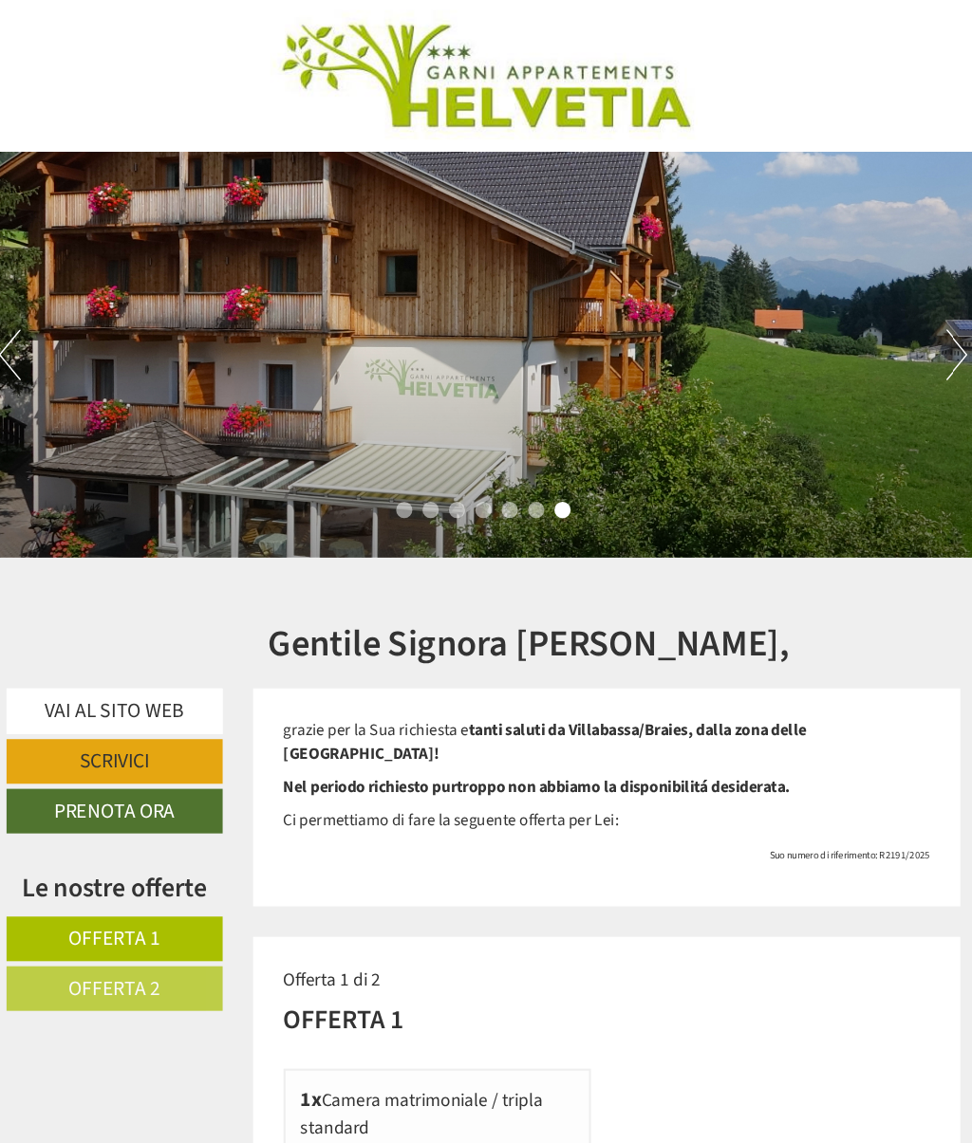
click at [880, 318] on div "Previous Next 1 2 3 4 5 6 7" at bounding box center [486, 332] width 972 height 380
click at [918, 347] on button "Next" at bounding box center [928, 331] width 20 height 47
